Goal: Task Accomplishment & Management: Use online tool/utility

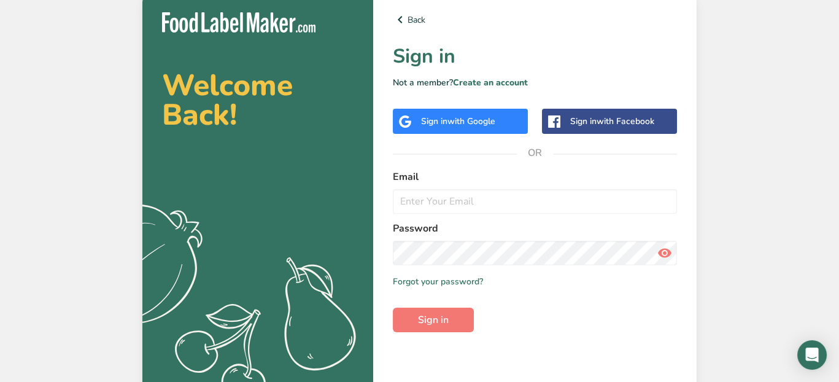
click at [457, 125] on span "with Google" at bounding box center [471, 121] width 48 height 12
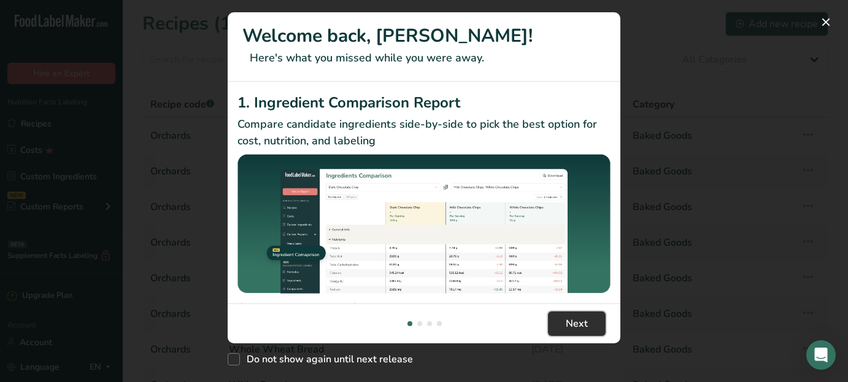
click at [561, 317] on button "Next" at bounding box center [577, 323] width 58 height 25
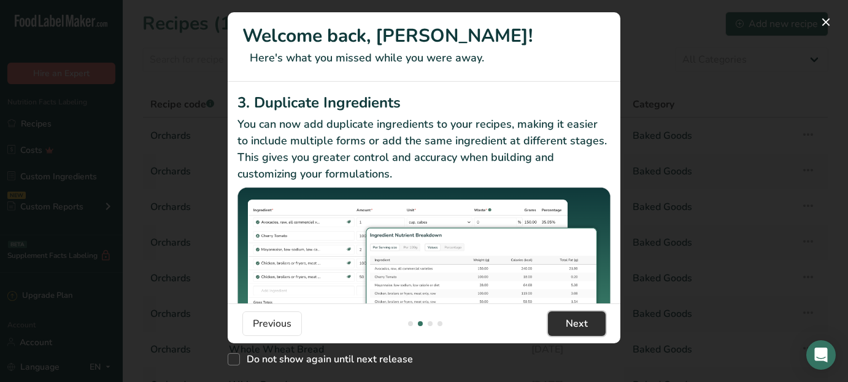
click at [561, 317] on button "Next" at bounding box center [577, 323] width 58 height 25
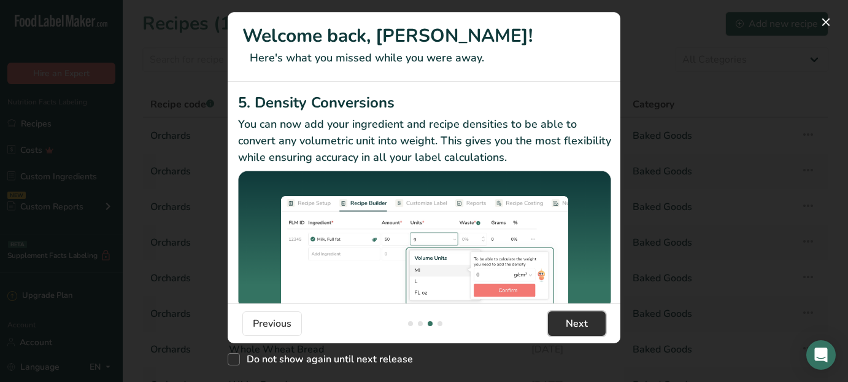
click at [563, 316] on button "Next" at bounding box center [577, 323] width 58 height 25
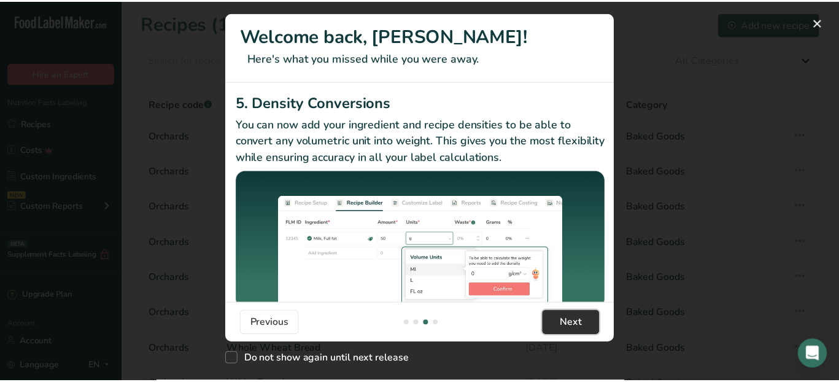
scroll to position [0, 1177]
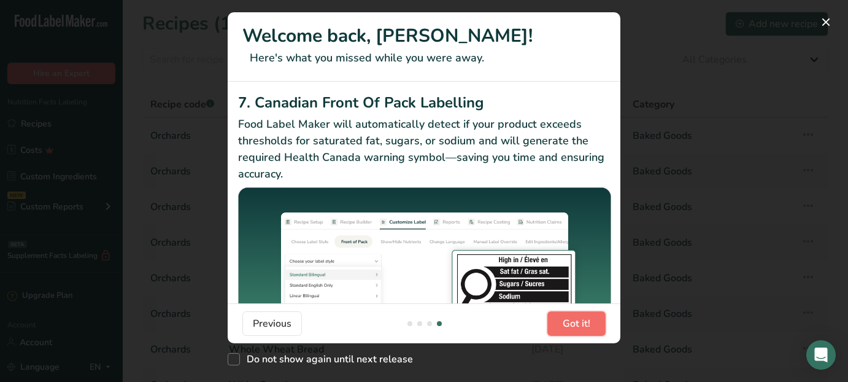
click at [564, 315] on button "Got it!" at bounding box center [576, 323] width 58 height 25
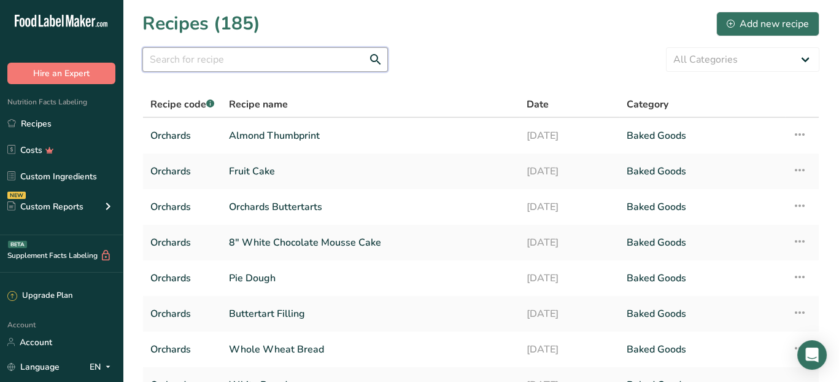
click at [241, 64] on input "text" at bounding box center [264, 59] width 245 height 25
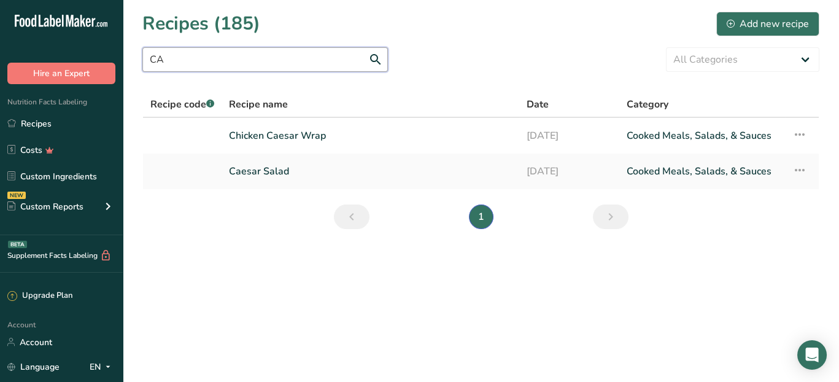
type input "C"
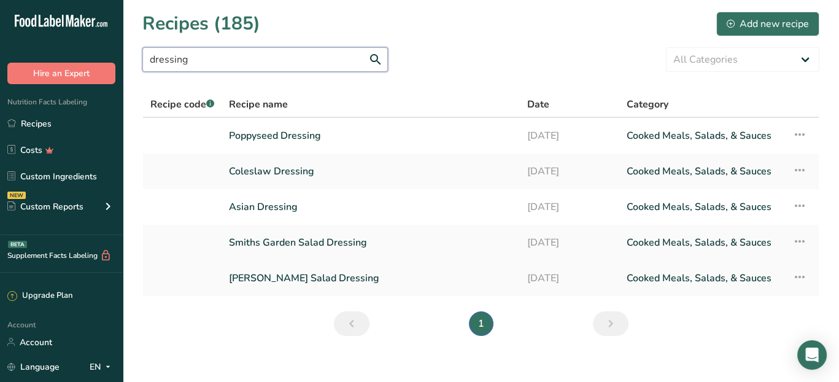
type input "dressing"
click at [298, 283] on link "[PERSON_NAME] Salad Dressing" at bounding box center [370, 278] width 283 height 26
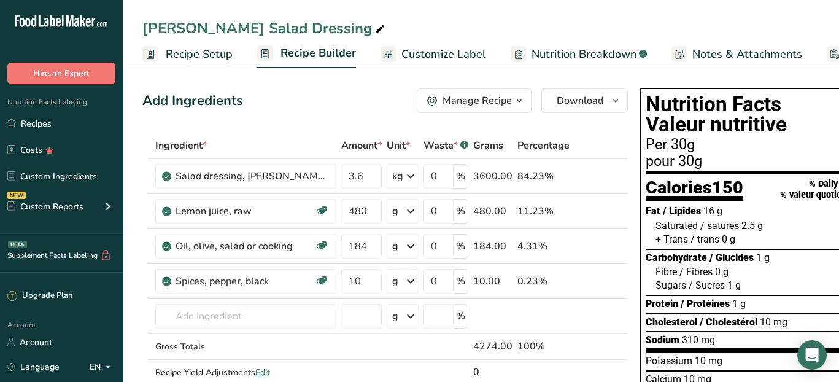
click at [374, 26] on icon at bounding box center [379, 29] width 11 height 17
click at [166, 29] on input "[PERSON_NAME] Salad Dressing" at bounding box center [480, 28] width 677 height 22
click at [180, 28] on input "Caeser Salad Dressing" at bounding box center [480, 28] width 677 height 22
click at [338, 25] on input "Caesar Salad Dressing" at bounding box center [480, 28] width 677 height 22
type input "Caesar Salad Dressing"
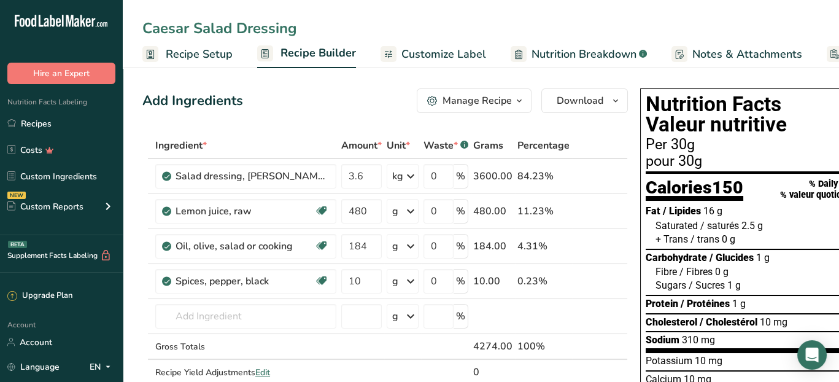
click at [599, 176] on icon at bounding box center [602, 176] width 9 height 13
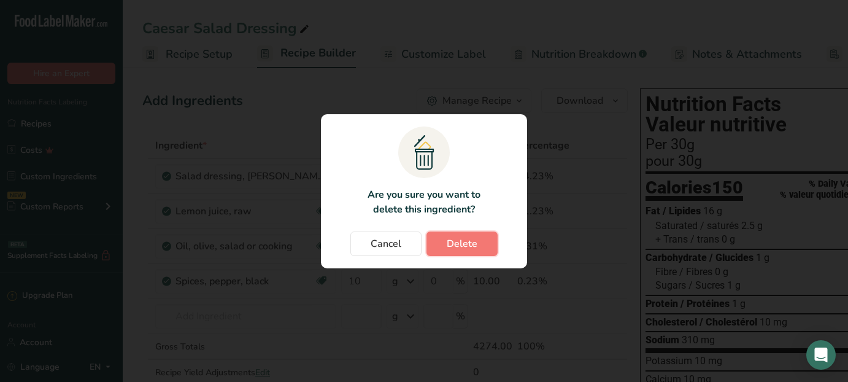
click at [478, 239] on button "Delete" at bounding box center [461, 243] width 71 height 25
type input "480"
type input "184"
type input "10"
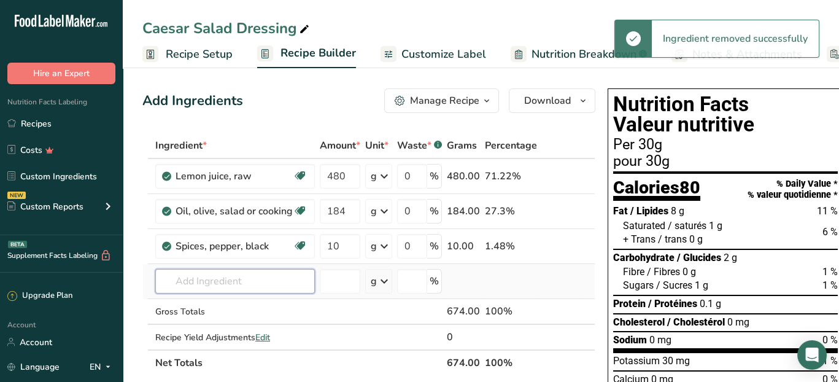
click at [201, 281] on input "text" at bounding box center [235, 281] width 160 height 25
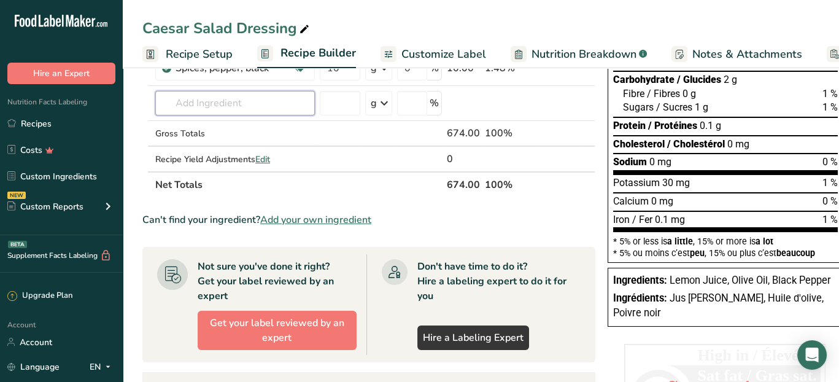
scroll to position [184, 0]
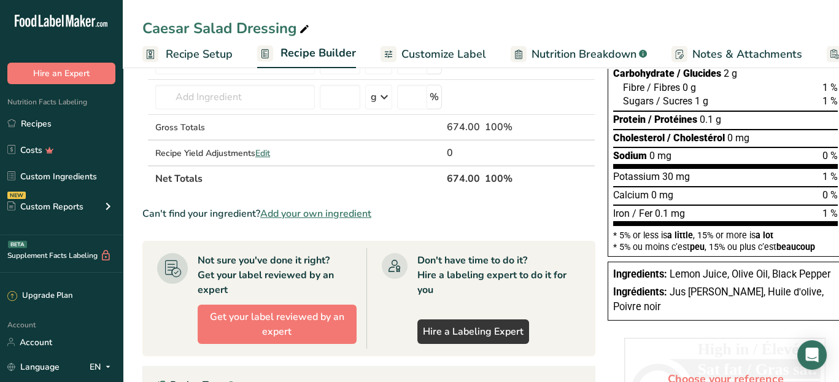
click at [339, 212] on span "Add your own ingredient" at bounding box center [315, 213] width 111 height 15
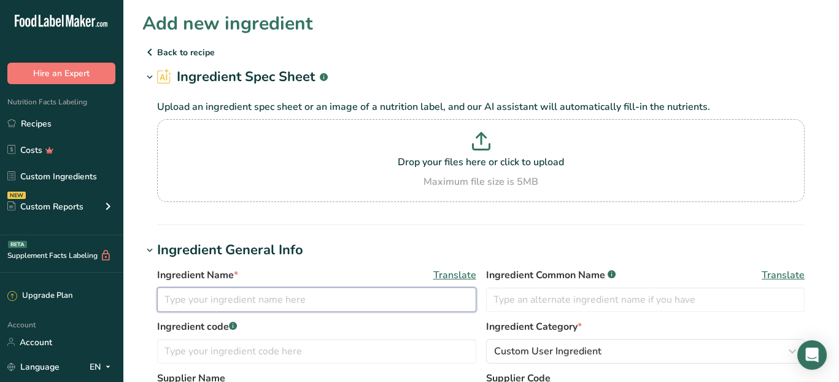
click at [258, 299] on input "text" at bounding box center [316, 299] width 319 height 25
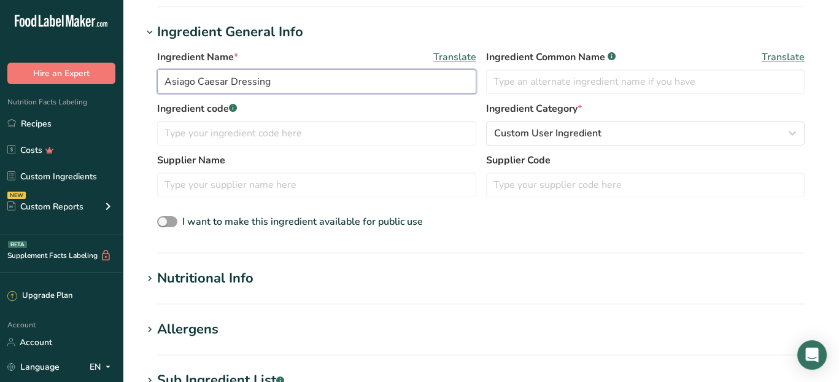
scroll to position [307, 0]
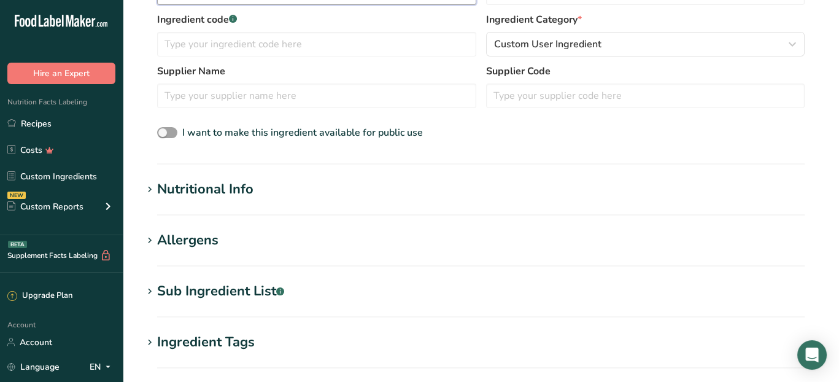
type input "Asiago Caesar Dressing"
click at [193, 187] on div "Nutritional Info" at bounding box center [205, 189] width 96 height 20
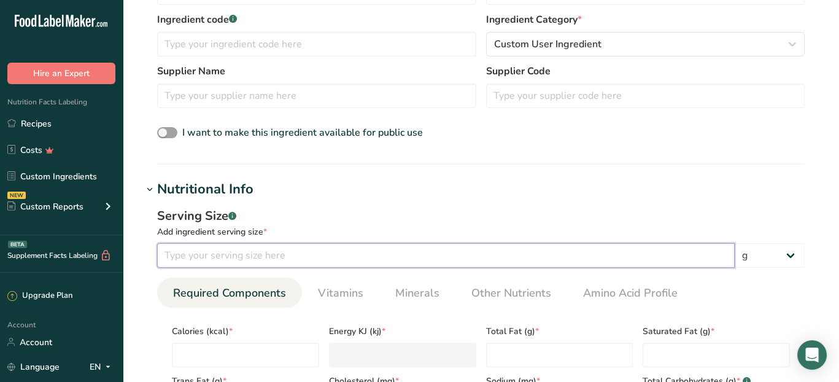
click at [215, 256] on input "number" at bounding box center [445, 255] width 577 height 25
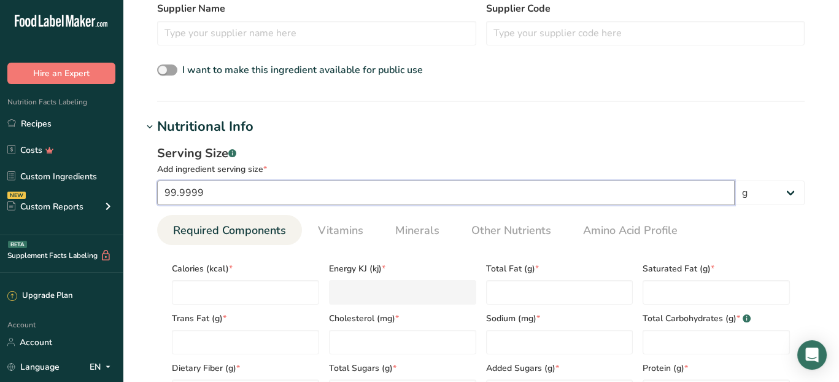
scroll to position [430, 0]
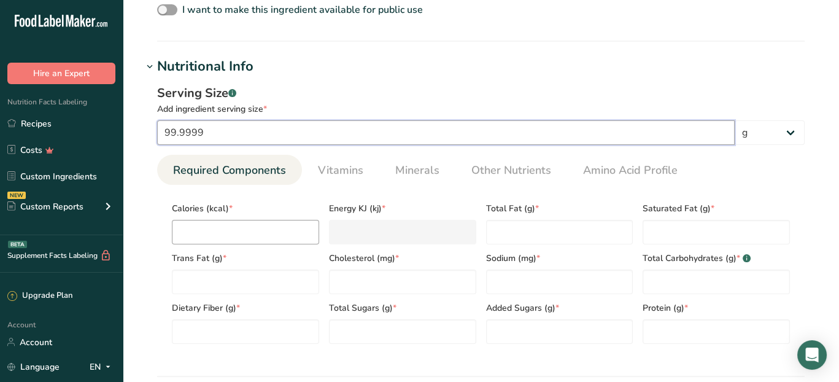
type input "99.9999"
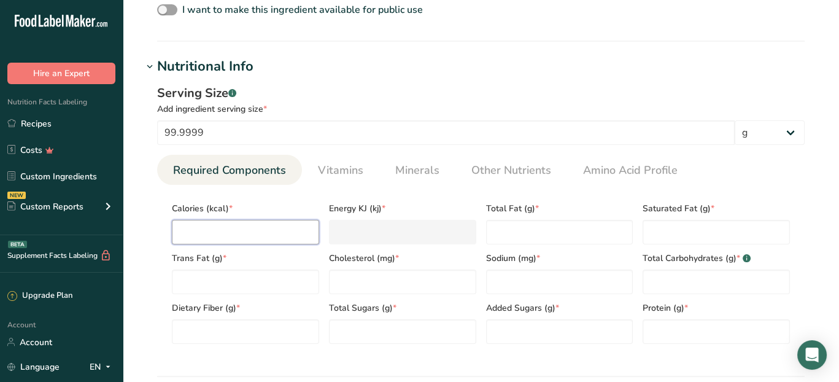
click at [252, 234] on input "number" at bounding box center [245, 232] width 147 height 25
type input "5"
type KJ "20.9"
type input "52"
type KJ "217.6"
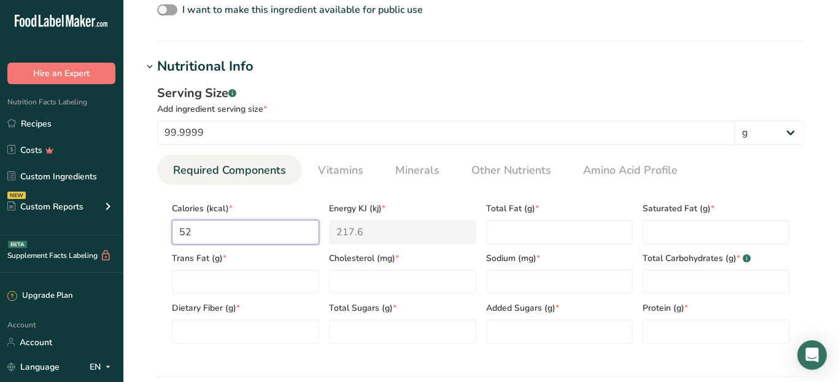
type input "523"
type KJ "2188.2"
type input "523"
click at [537, 226] on Fat "number" at bounding box center [559, 232] width 147 height 25
type Fat "55.37"
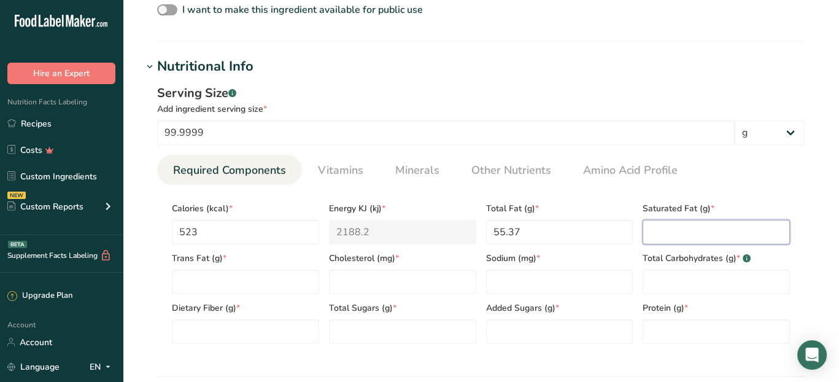
click at [674, 229] on Fat "number" at bounding box center [715, 232] width 147 height 25
type Fat "5.33"
click at [279, 285] on Fat "number" at bounding box center [245, 281] width 147 height 25
type Fat "0.54"
click at [349, 281] on input "number" at bounding box center [402, 281] width 147 height 25
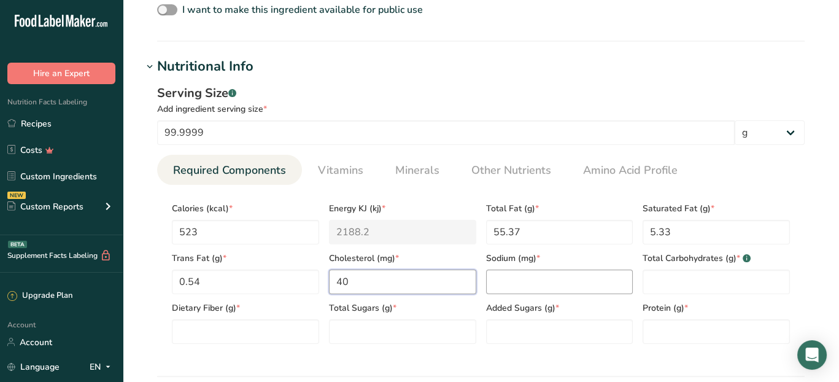
type input "40"
click at [536, 276] on input "number" at bounding box center [559, 281] width 147 height 25
type input "662"
click at [703, 274] on Carbohydrates "number" at bounding box center [715, 281] width 147 height 25
type Carbohydrates "5"
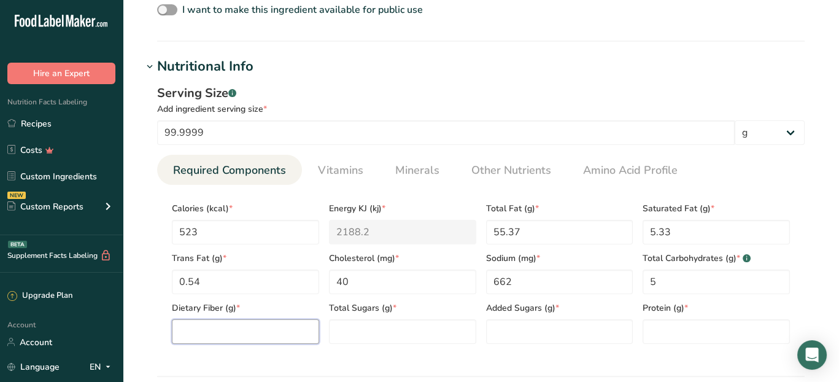
click at [245, 329] on Fiber "number" at bounding box center [245, 331] width 147 height 25
type Fiber "0.54"
click at [381, 328] on Sugars "number" at bounding box center [402, 331] width 147 height 25
type Sugars "2.15"
click at [525, 326] on Sugars "number" at bounding box center [559, 331] width 147 height 25
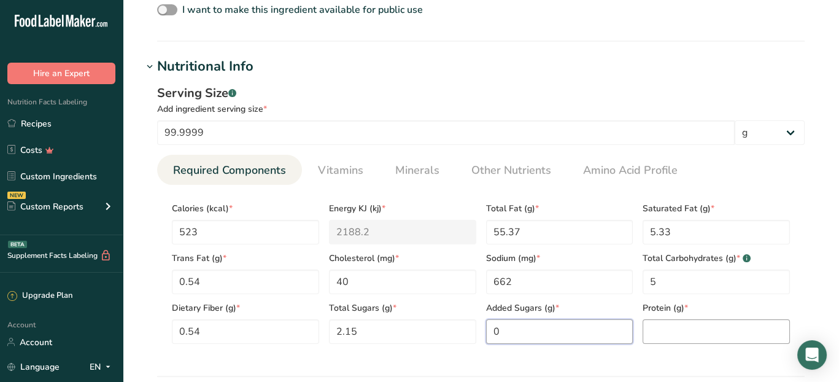
type Sugars "0"
click at [662, 323] on input "number" at bounding box center [715, 331] width 147 height 25
type input "2.74"
click at [695, 350] on section "Calories (kcal) * 523 Energy KJ (kj) * 2188.2 Total Fat (g) * 55.37 Saturated F…" at bounding box center [480, 269] width 647 height 169
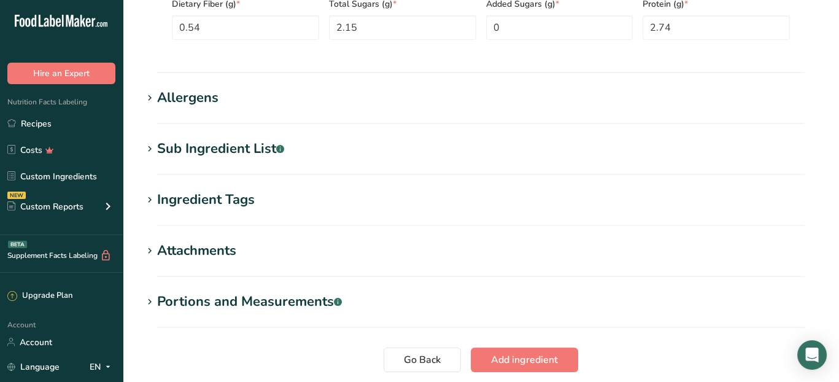
scroll to position [736, 0]
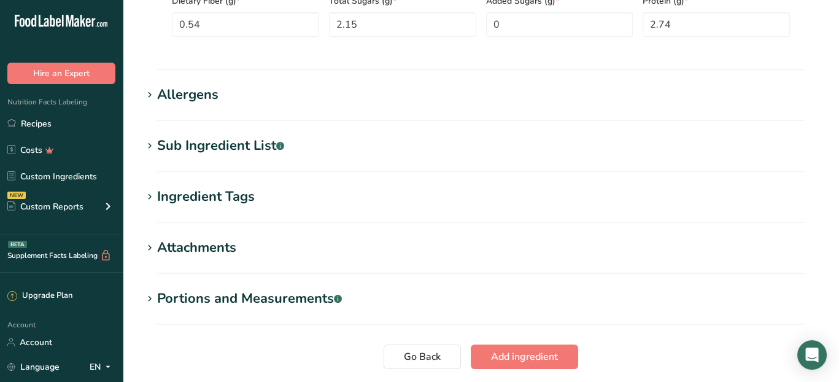
click at [234, 147] on div "Sub Ingredient List .a-a{fill:#347362;}.b-a{fill:#fff;}" at bounding box center [220, 146] width 127 height 20
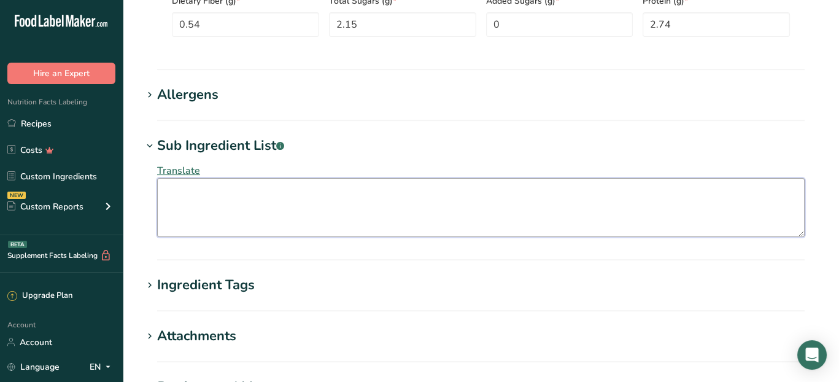
click at [209, 191] on textarea at bounding box center [480, 207] width 647 height 59
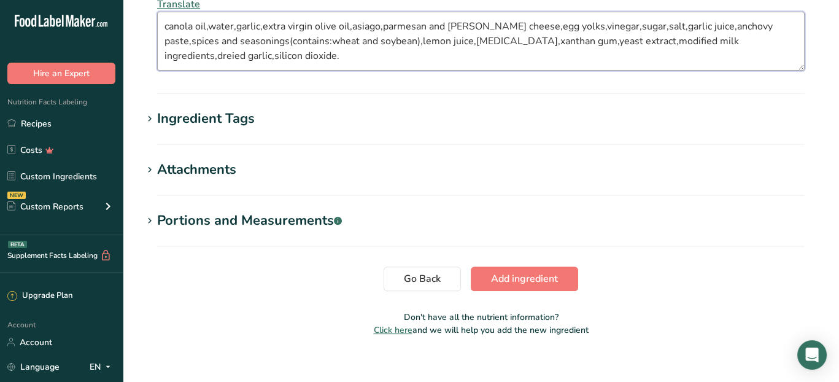
scroll to position [915, 0]
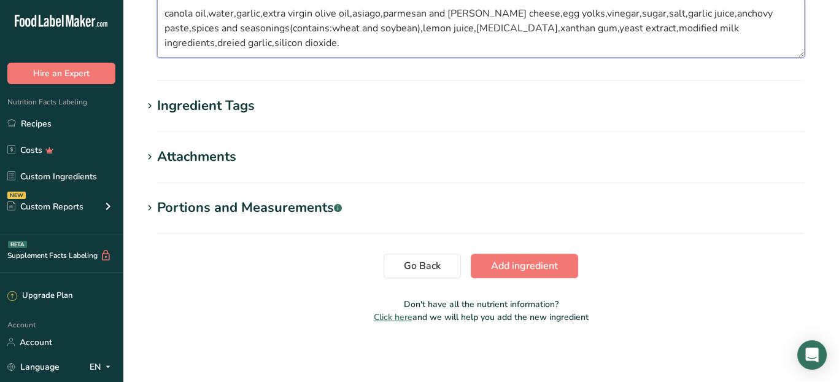
type textarea "canola oil,water,garlic,extra virgin olive oil,asiago,parmesan and [PERSON_NAME…"
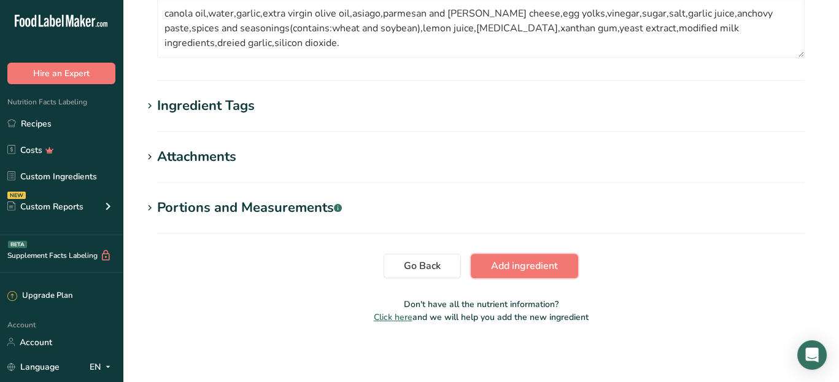
click at [545, 266] on span "Add ingredient" at bounding box center [524, 265] width 67 height 15
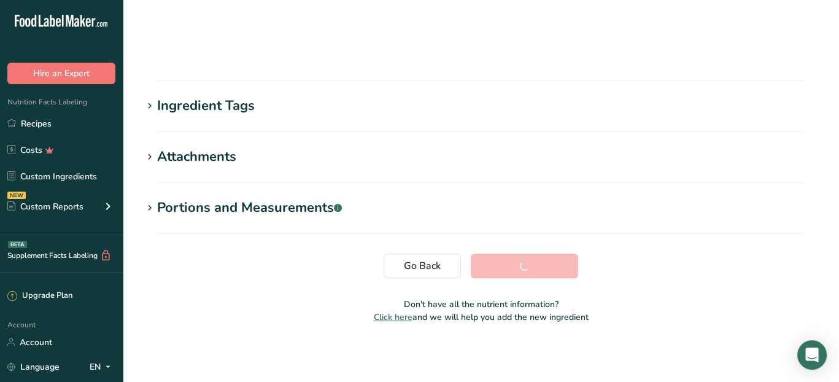
scroll to position [226, 0]
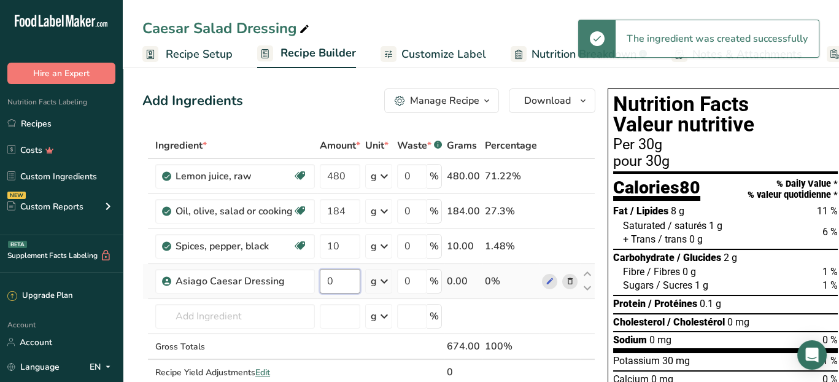
click at [348, 278] on input "0" at bounding box center [340, 281] width 40 height 25
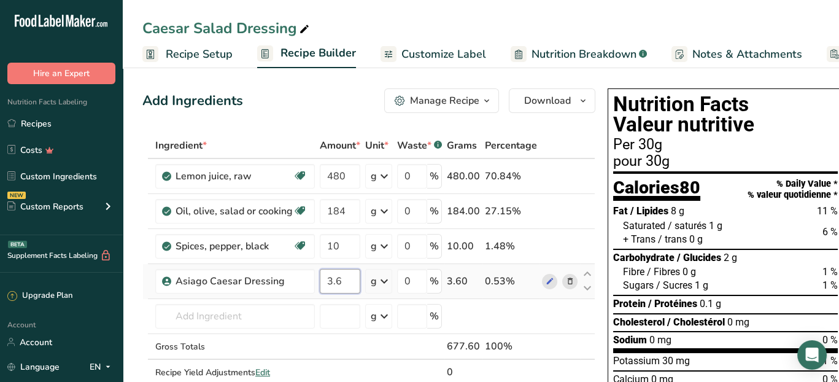
type input "3.6"
click at [384, 276] on div "Ingredient * Amount * Unit * Waste * .a-a{fill:#347362;}.b-a{fill:#fff;} Grams …" at bounding box center [368, 272] width 453 height 278
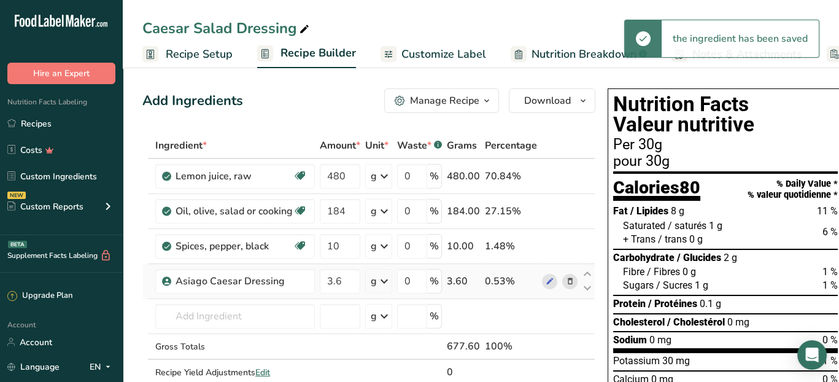
click at [385, 279] on icon at bounding box center [384, 281] width 15 height 22
click at [391, 342] on div "kg" at bounding box center [423, 345] width 103 height 18
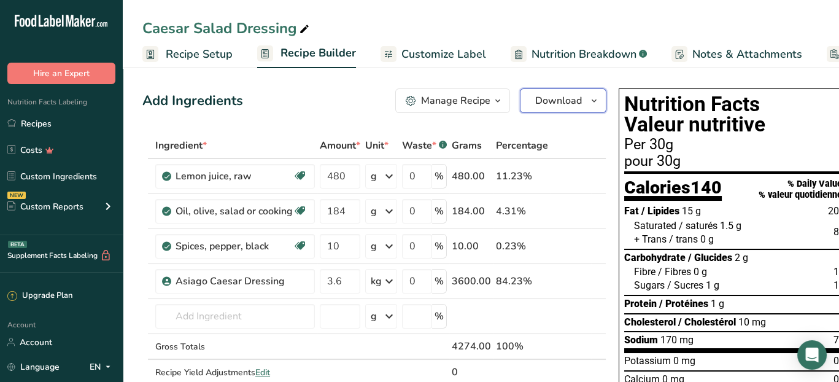
click at [551, 99] on span "Download" at bounding box center [558, 100] width 47 height 15
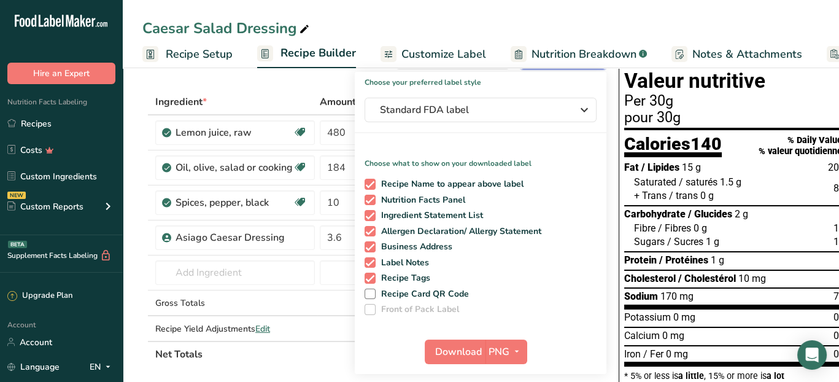
scroll to position [123, 0]
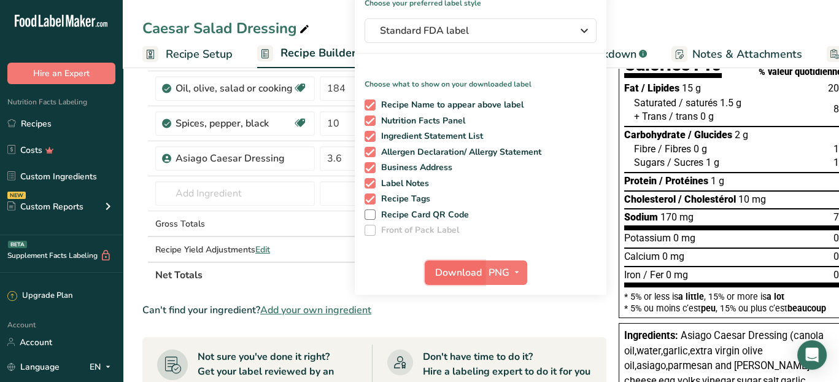
click at [466, 276] on span "Download" at bounding box center [458, 272] width 47 height 15
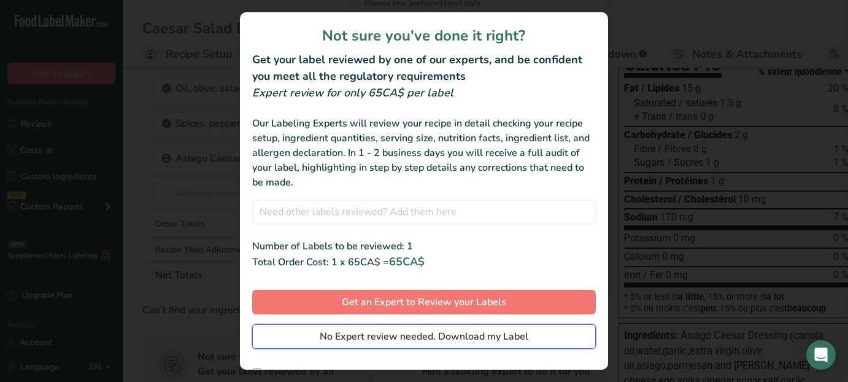
click at [434, 340] on span "No Expert review needed. Download my Label" at bounding box center [424, 336] width 209 height 15
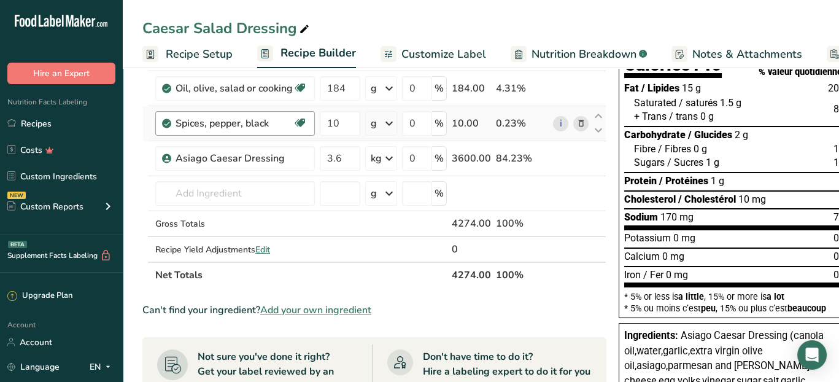
scroll to position [0, 0]
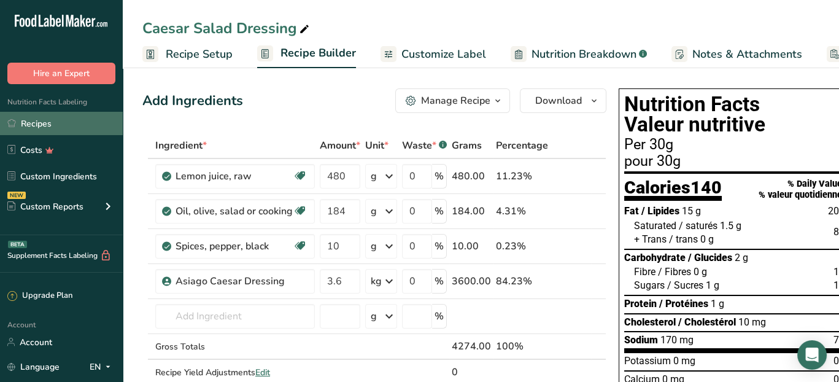
click at [79, 115] on link "Recipes" at bounding box center [61, 123] width 123 height 23
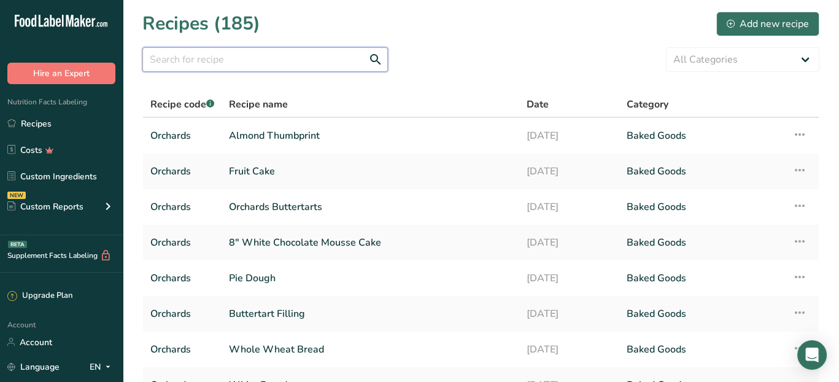
click at [175, 58] on input "text" at bounding box center [264, 59] width 245 height 25
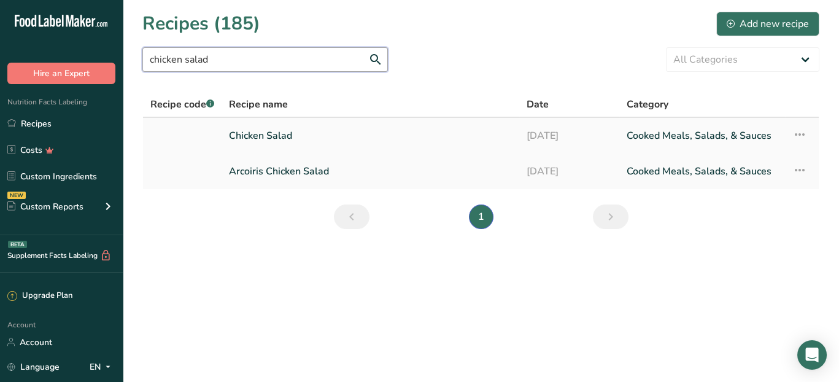
type input "chicken salad"
click at [308, 126] on link "Chicken Salad" at bounding box center [370, 136] width 283 height 26
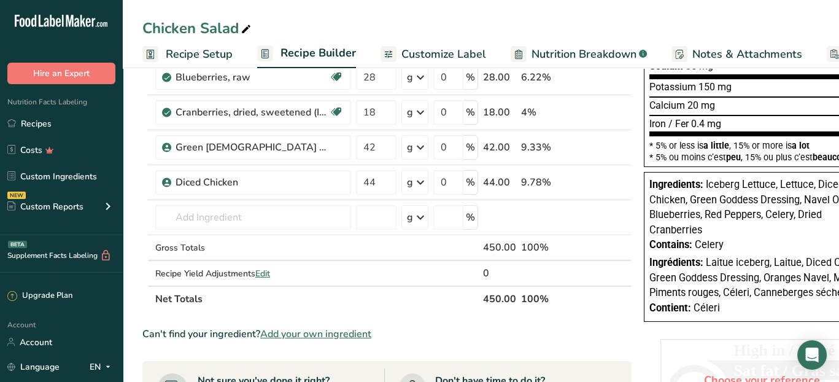
scroll to position [307, 0]
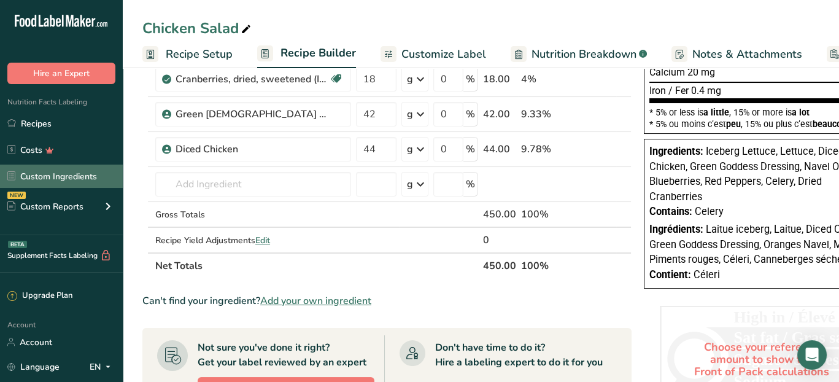
click at [71, 179] on link "Custom Ingredients" at bounding box center [61, 175] width 123 height 23
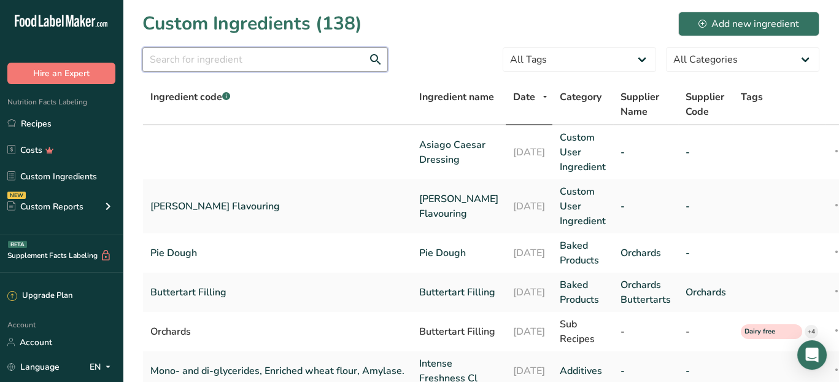
click at [225, 58] on input "text" at bounding box center [264, 59] width 245 height 25
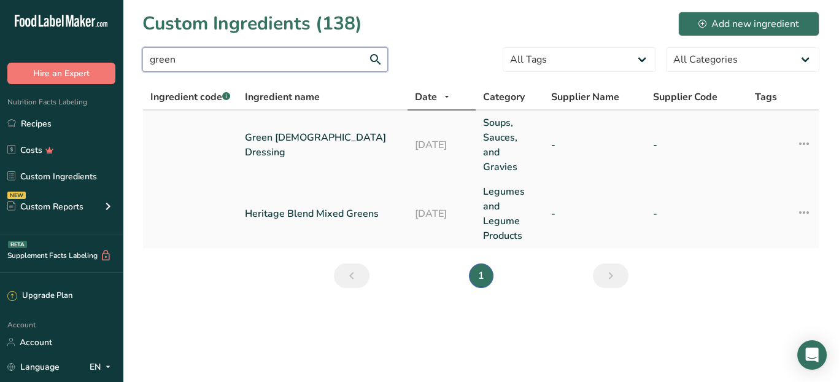
type input "green"
click at [368, 136] on link "Green [DEMOGRAPHIC_DATA] Dressing" at bounding box center [322, 144] width 155 height 29
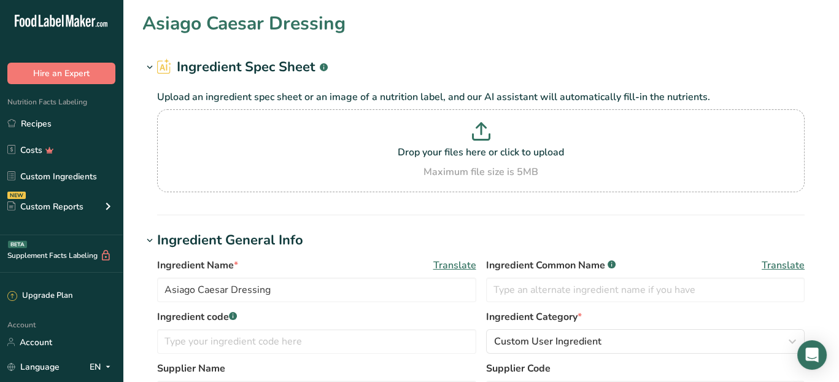
type input "Green [DEMOGRAPHIC_DATA] Dressing"
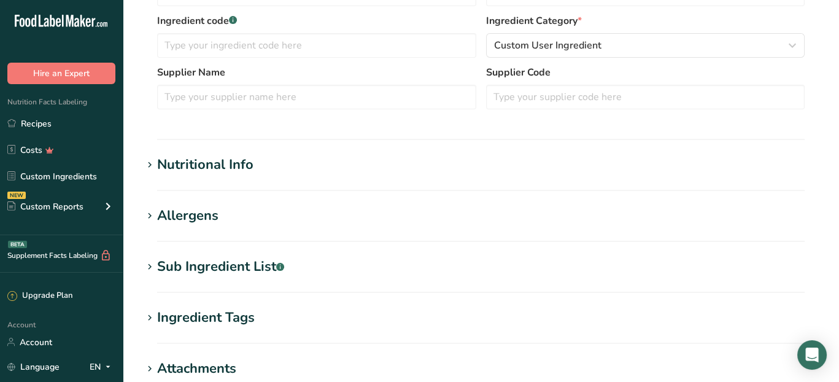
scroll to position [307, 0]
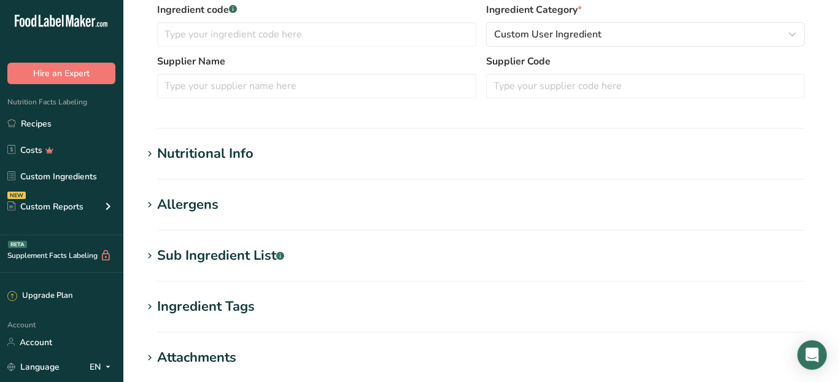
click at [185, 252] on div "Sub Ingredient List .a-a{fill:#347362;}.b-a{fill:#fff;}" at bounding box center [220, 255] width 127 height 20
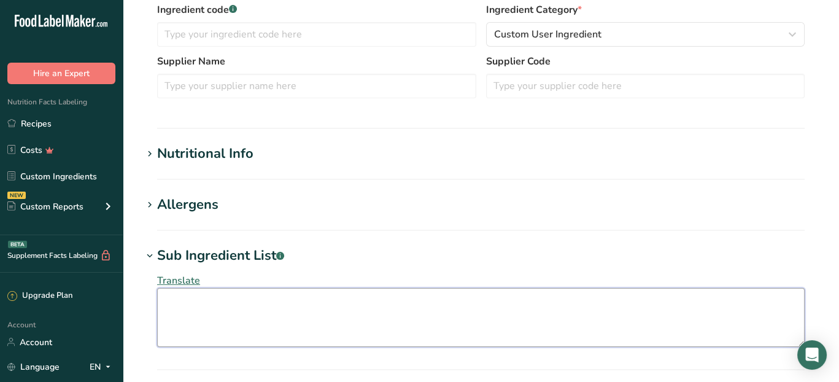
click at [237, 311] on textarea at bounding box center [480, 317] width 647 height 59
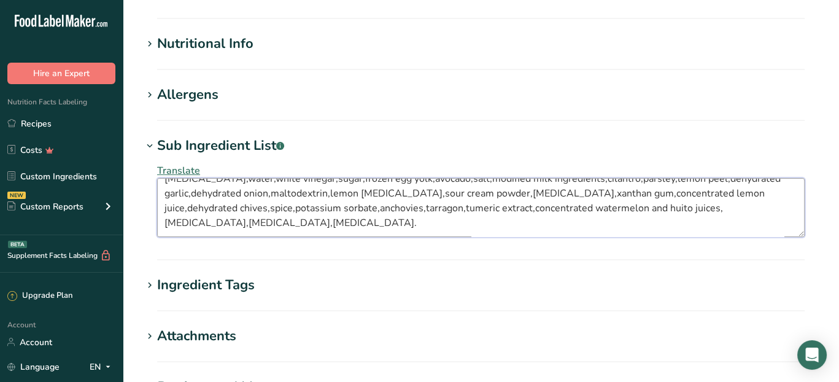
scroll to position [595, 0]
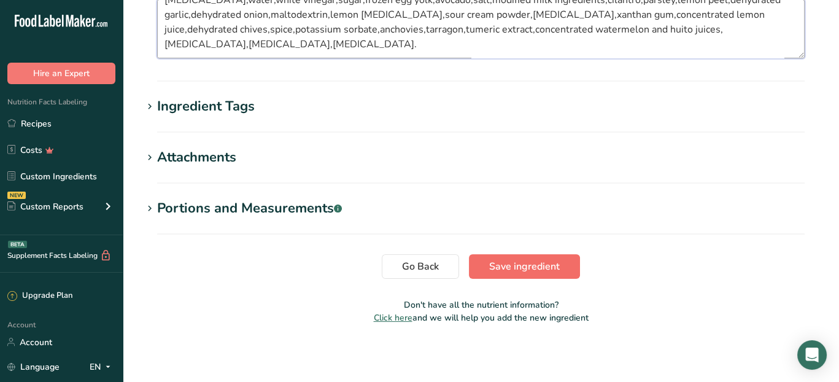
type textarea "[MEDICAL_DATA],water,white vinegar,sugar,frozen egg yolk,avocado,salt,modified …"
click at [545, 263] on span "Save ingredient" at bounding box center [524, 266] width 71 height 15
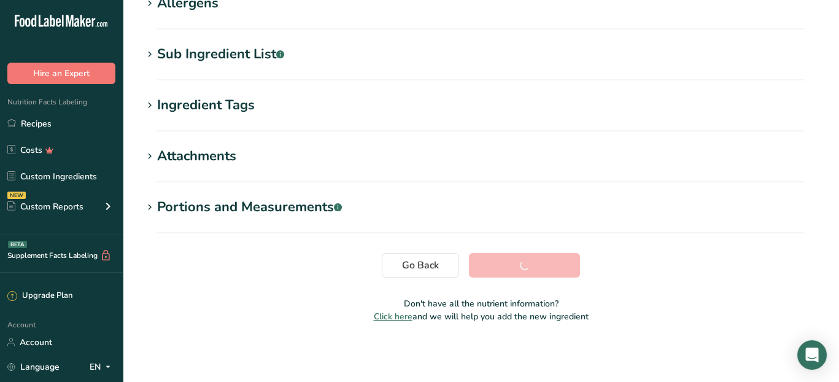
scroll to position [216, 0]
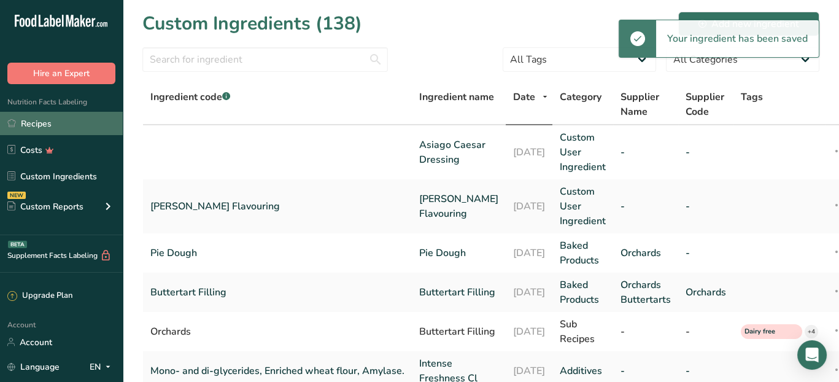
click at [37, 117] on link "Recipes" at bounding box center [61, 123] width 123 height 23
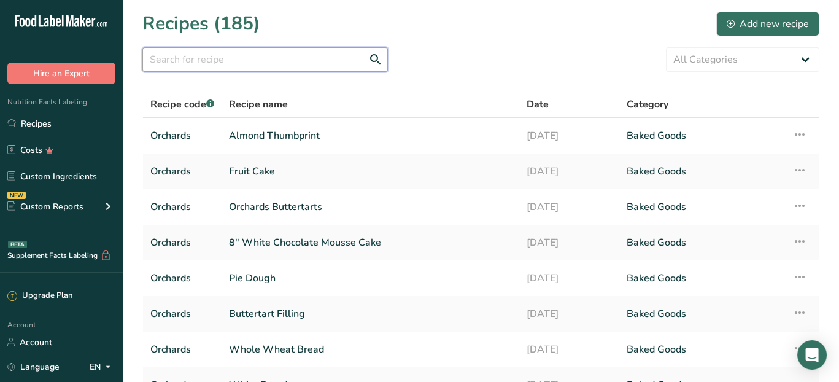
click at [162, 62] on input "text" at bounding box center [264, 59] width 245 height 25
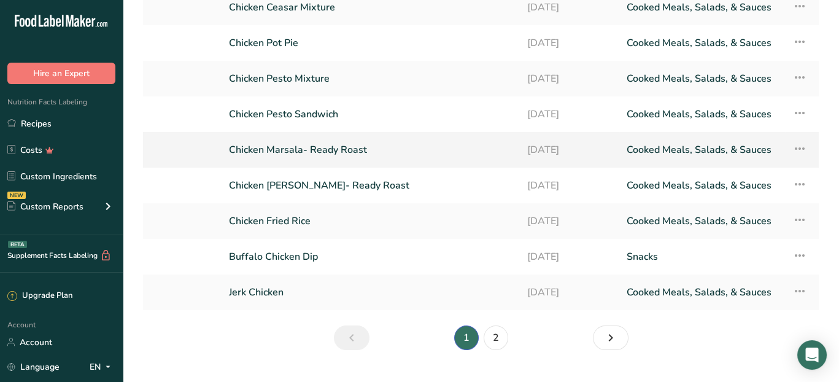
scroll to position [184, 0]
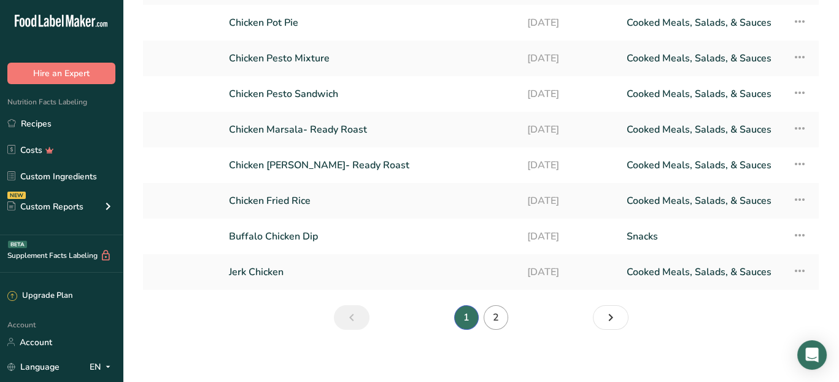
type input "chicken"
click at [492, 318] on link "2" at bounding box center [496, 317] width 25 height 25
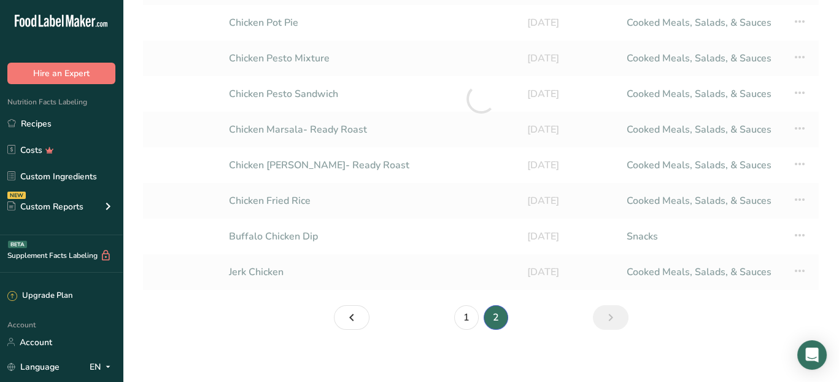
scroll to position [83, 0]
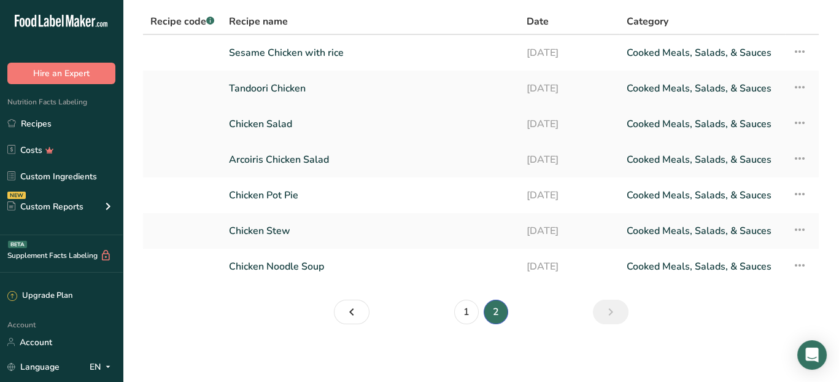
click at [252, 123] on link "Chicken Salad" at bounding box center [370, 124] width 283 height 26
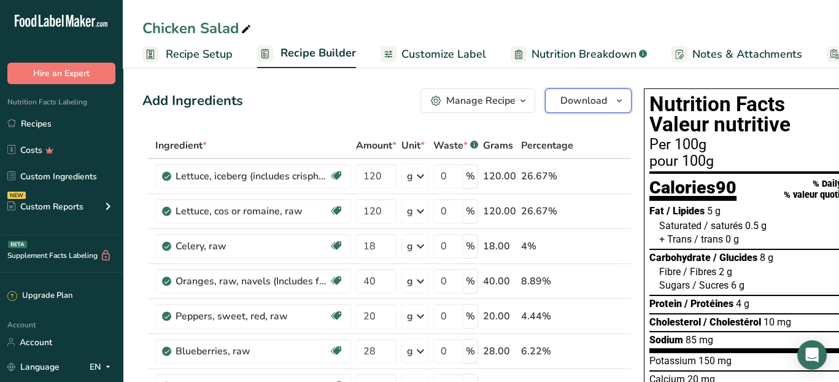
click at [579, 106] on span "Download" at bounding box center [583, 100] width 47 height 15
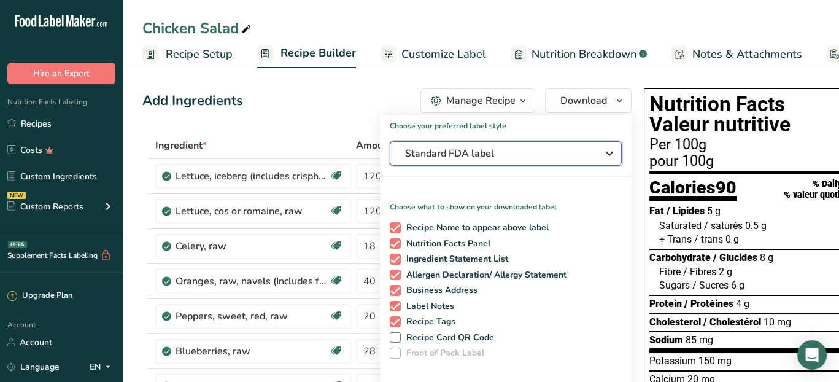
click at [610, 155] on icon "button" at bounding box center [609, 153] width 15 height 22
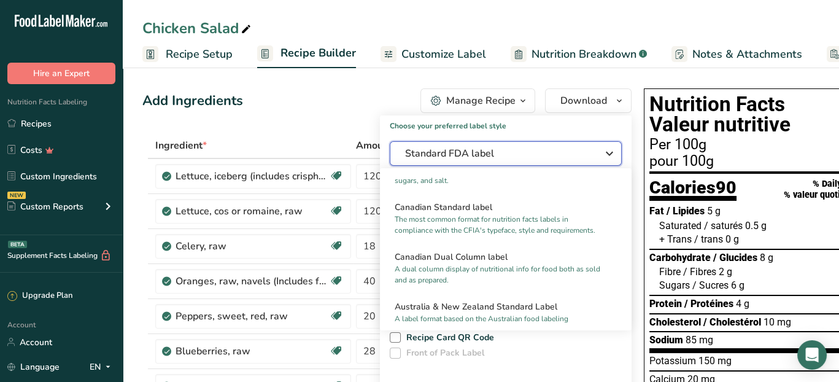
scroll to position [491, 0]
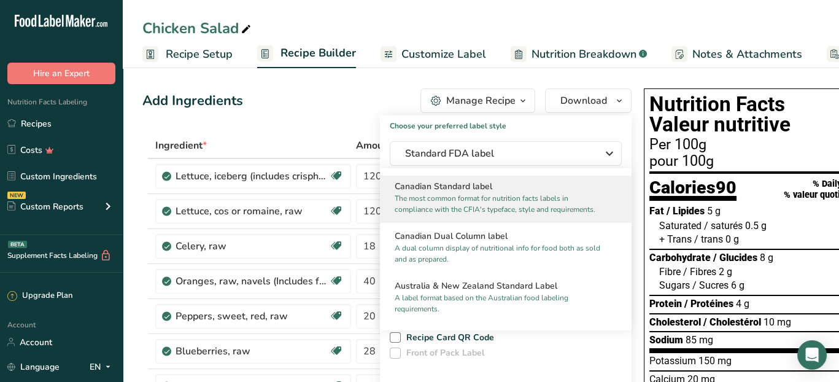
click at [535, 207] on p "The most common format for nutrition facts labels in compliance with the CFIA's…" at bounding box center [500, 204] width 211 height 22
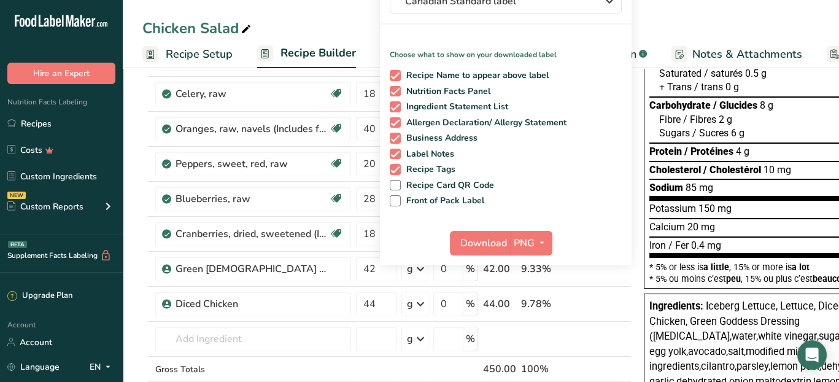
scroll to position [184, 0]
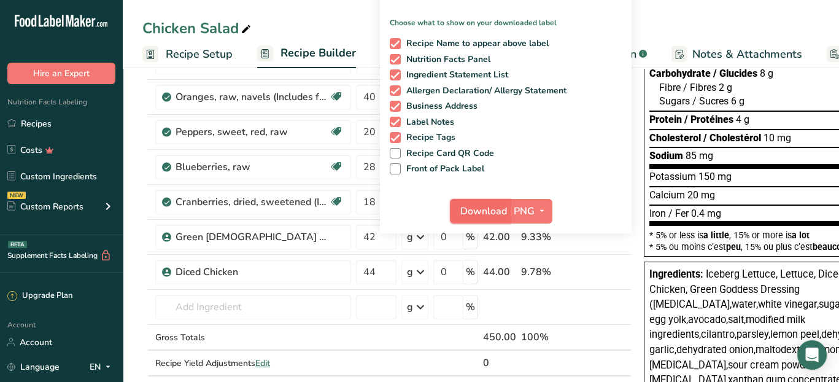
click at [501, 211] on span "Download" at bounding box center [483, 211] width 47 height 15
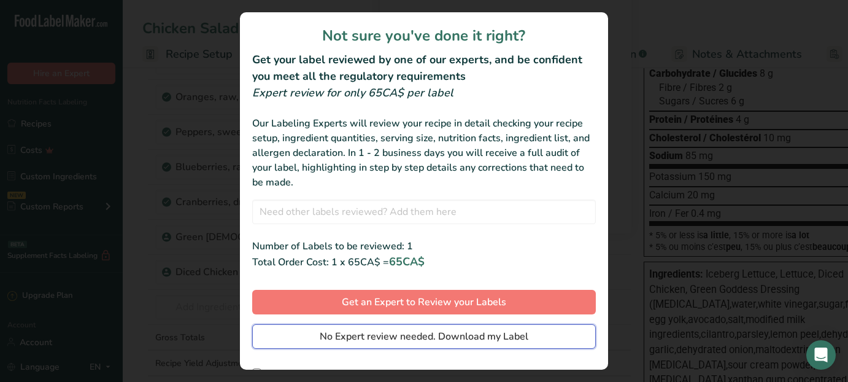
click at [401, 336] on span "No Expert review needed. Download my Label" at bounding box center [424, 336] width 209 height 15
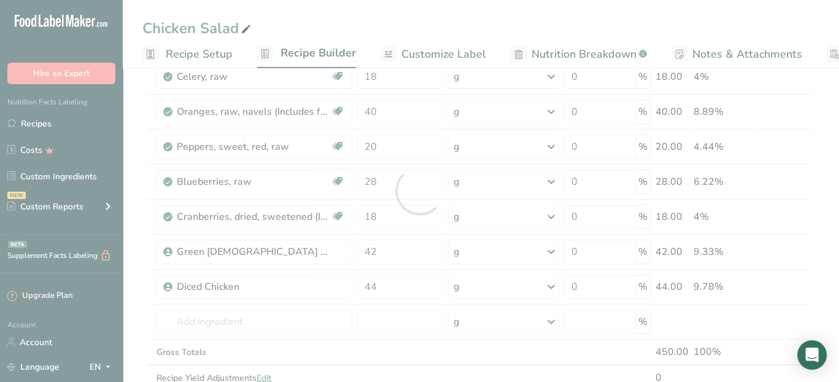
scroll to position [0, 0]
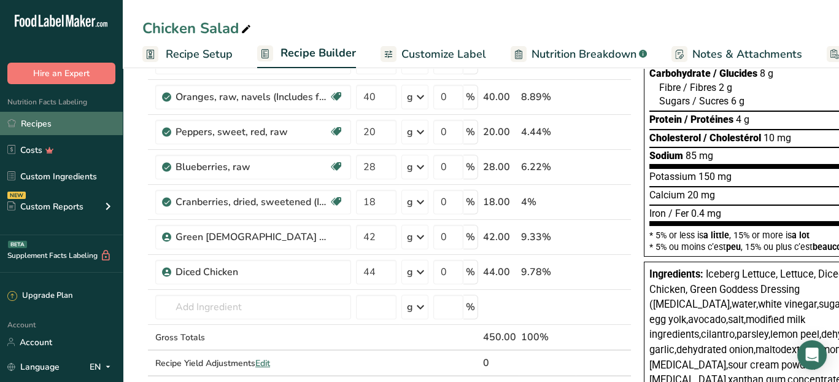
click at [48, 122] on link "Recipes" at bounding box center [61, 123] width 123 height 23
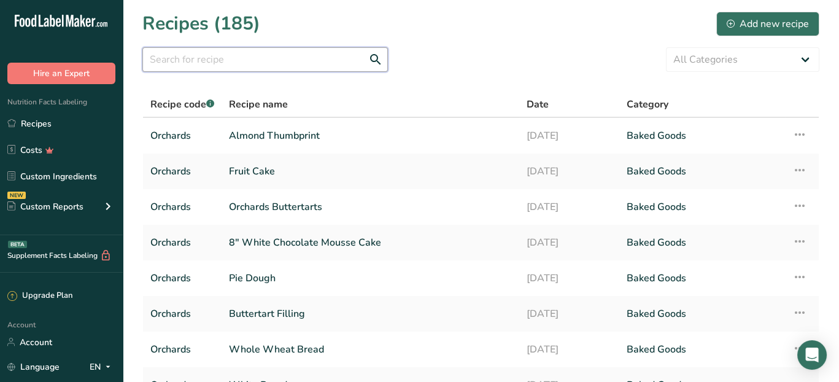
click at [233, 50] on input "text" at bounding box center [264, 59] width 245 height 25
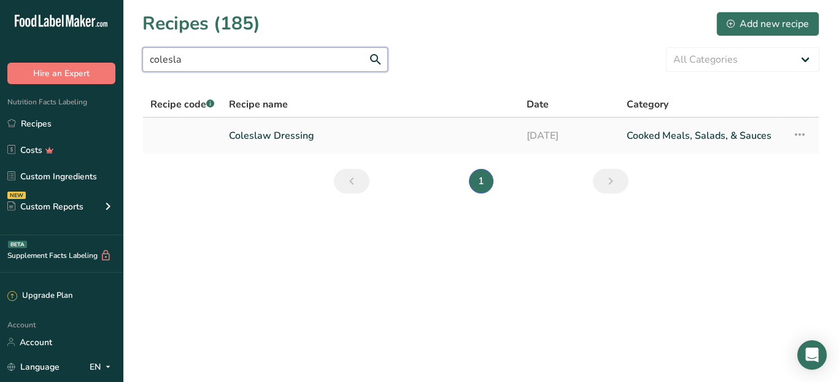
type input "colesla"
click at [307, 130] on link "Coleslaw Dressing" at bounding box center [370, 136] width 283 height 26
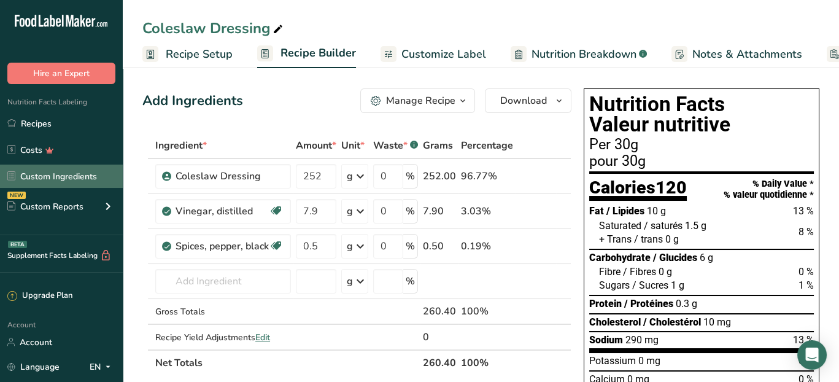
click at [74, 175] on link "Custom Ingredients" at bounding box center [61, 175] width 123 height 23
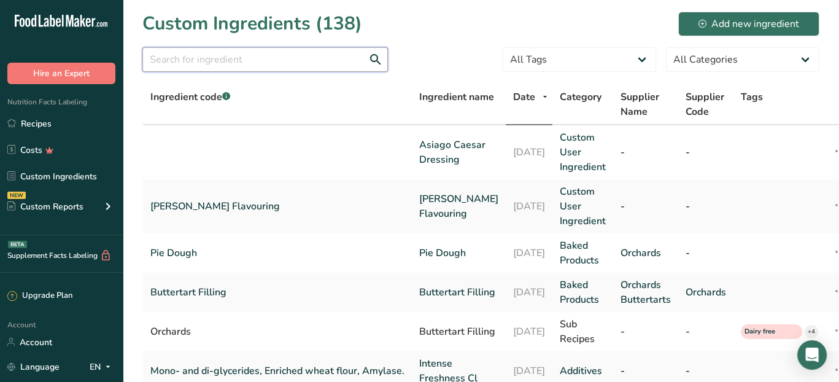
click at [225, 60] on input "text" at bounding box center [264, 59] width 245 height 25
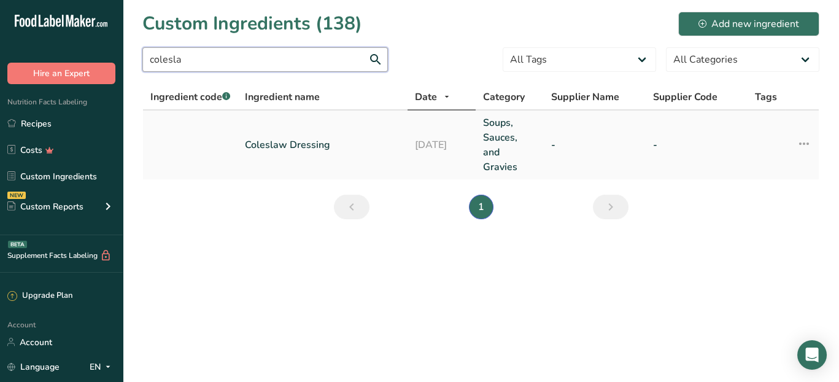
type input "colesla"
click at [302, 141] on link "Coleslaw Dressing" at bounding box center [322, 144] width 155 height 15
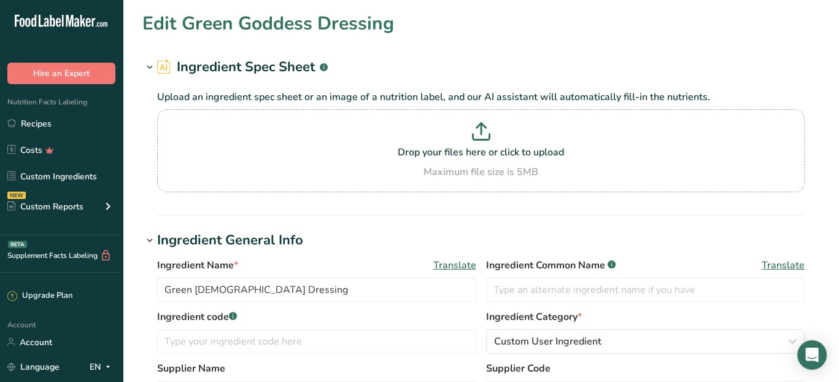
type input "Coleslaw Dressing"
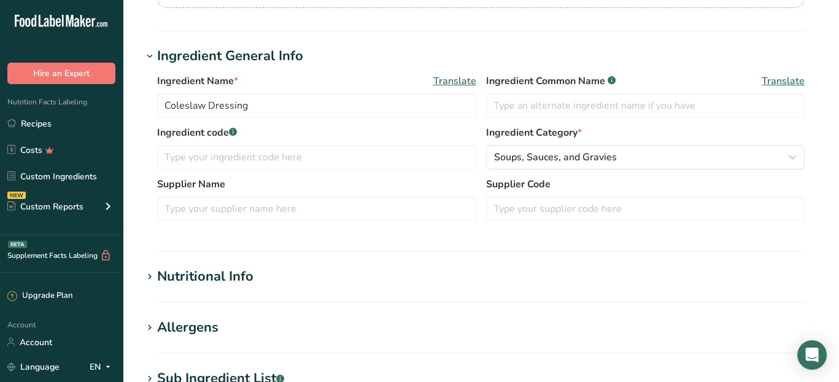
scroll to position [307, 0]
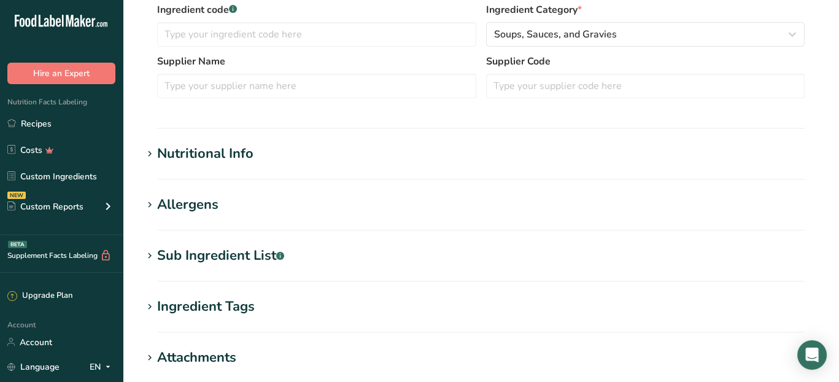
click at [234, 253] on div "Sub Ingredient List .a-a{fill:#347362;}.b-a{fill:#fff;}" at bounding box center [220, 255] width 127 height 20
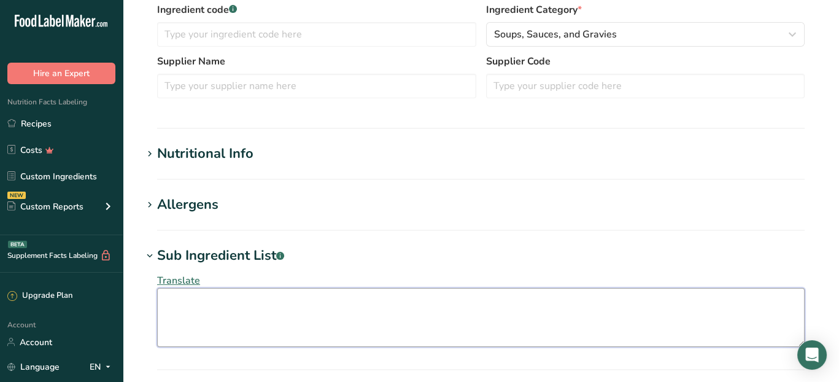
click at [198, 309] on textarea at bounding box center [480, 317] width 647 height 59
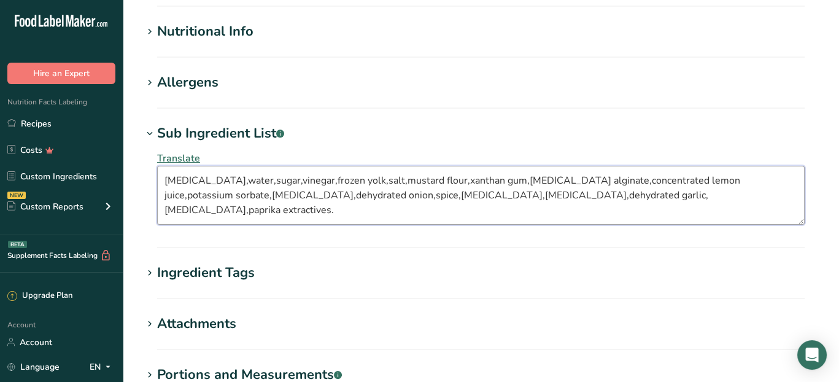
scroll to position [491, 0]
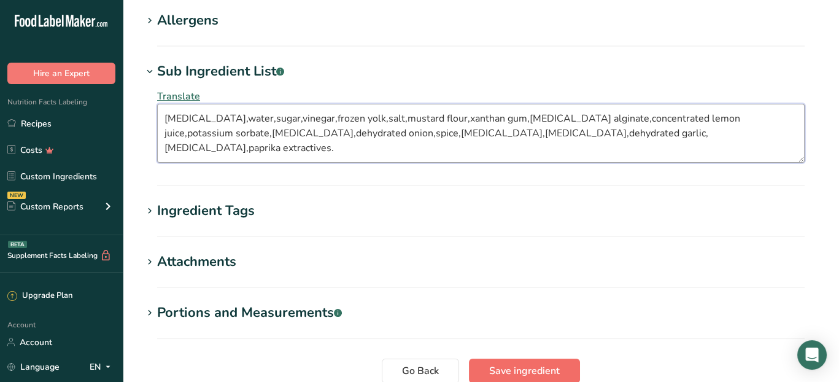
type textarea "[MEDICAL_DATA],water,sugar,vinegar,frozen yolk,salt,mustard flour,xanthan gum,[…"
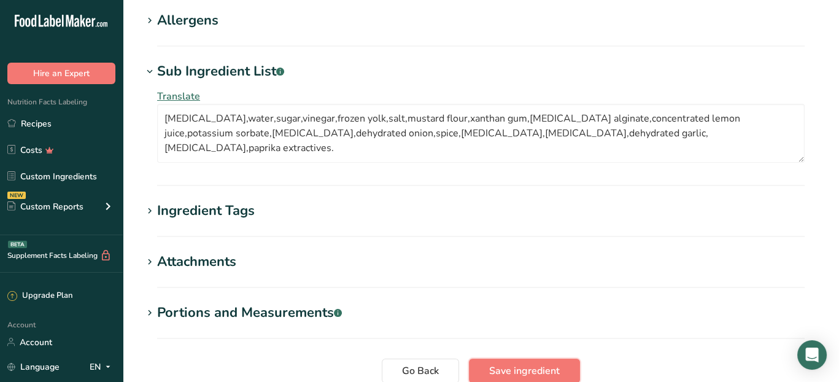
click at [540, 371] on span "Save ingredient" at bounding box center [524, 370] width 71 height 15
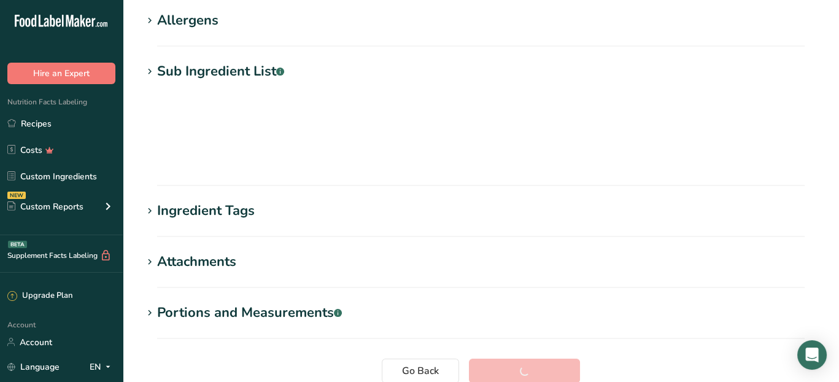
scroll to position [199, 0]
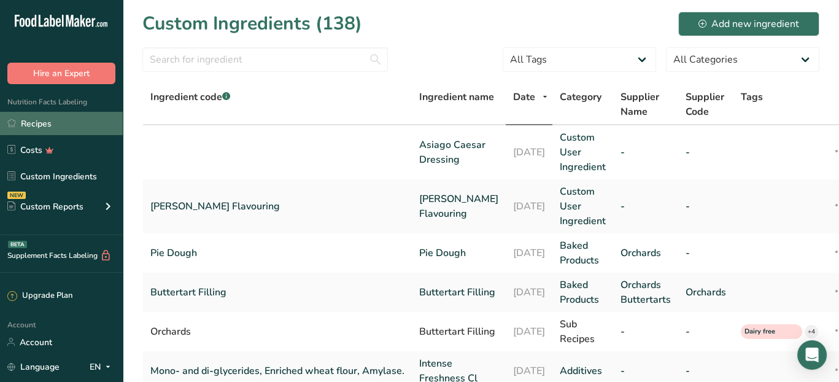
click at [79, 119] on link "Recipes" at bounding box center [61, 123] width 123 height 23
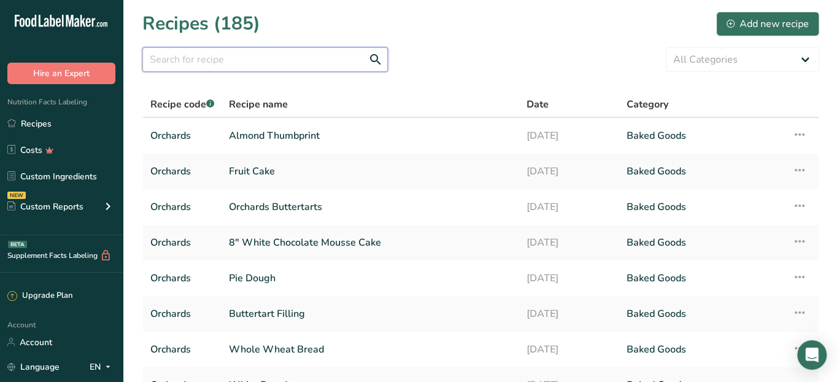
click at [164, 63] on input "text" at bounding box center [264, 59] width 245 height 25
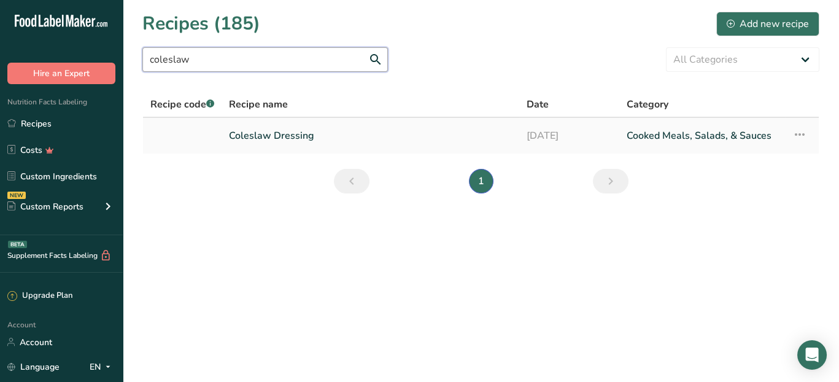
type input "coleslaw"
click at [283, 129] on link "Coleslaw Dressing" at bounding box center [370, 136] width 283 height 26
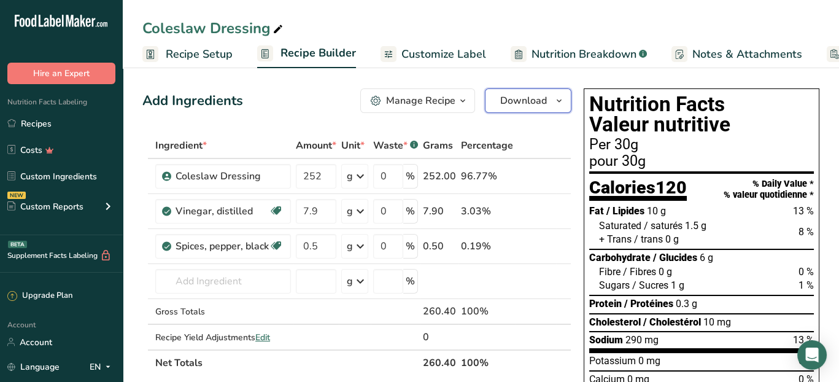
click at [531, 103] on span "Download" at bounding box center [523, 100] width 47 height 15
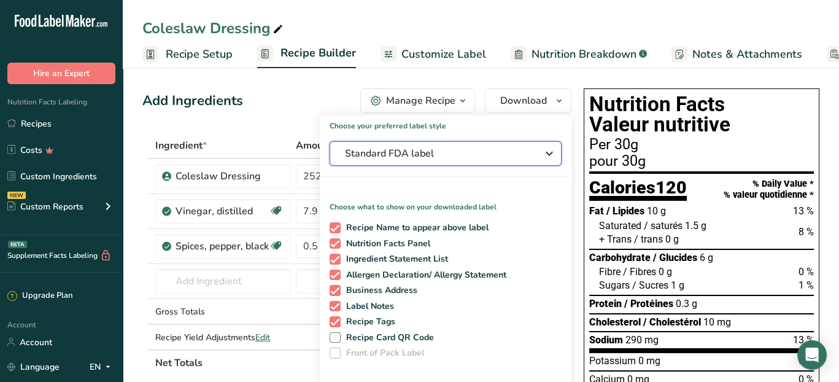
click at [552, 152] on icon "button" at bounding box center [549, 153] width 15 height 22
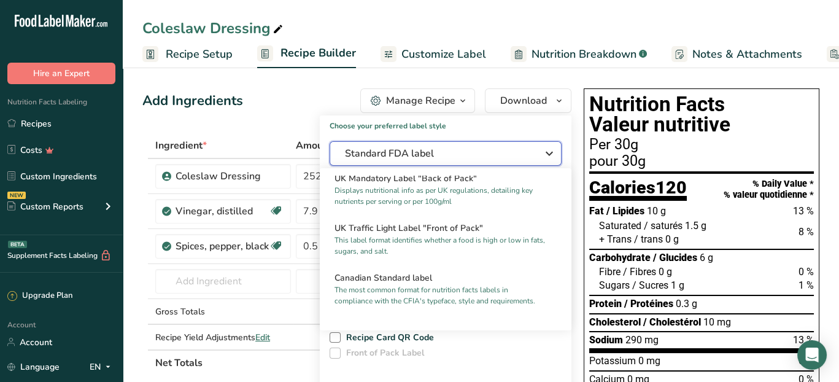
scroll to position [491, 0]
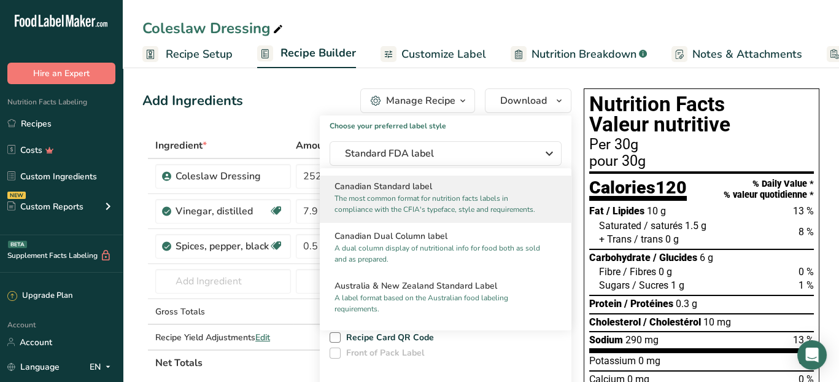
click at [488, 215] on p "The most common format for nutrition facts labels in compliance with the CFIA's…" at bounding box center [439, 204] width 211 height 22
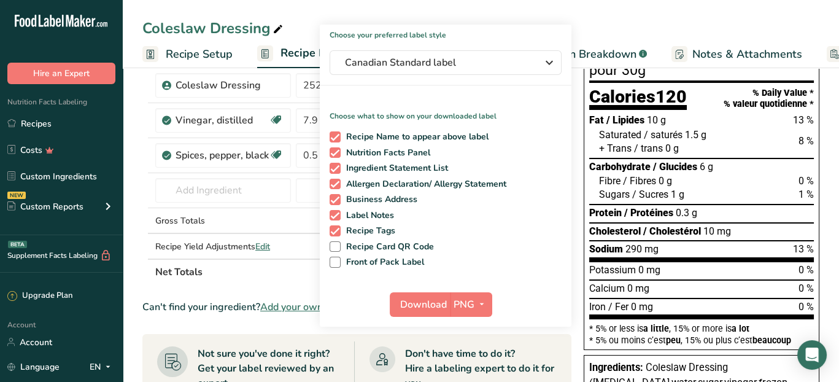
scroll to position [123, 0]
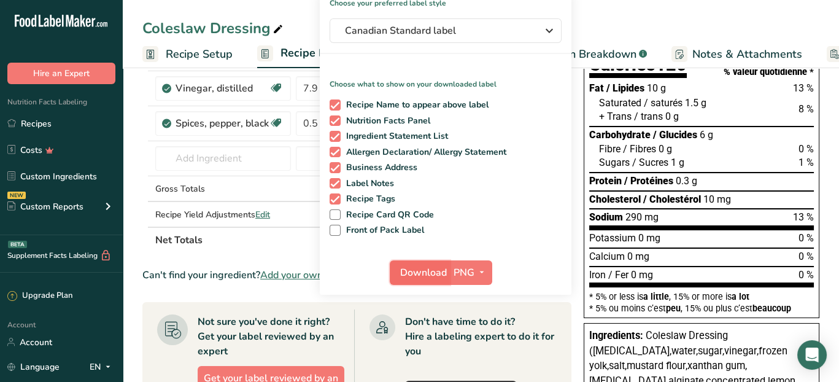
click at [433, 270] on span "Download" at bounding box center [423, 272] width 47 height 15
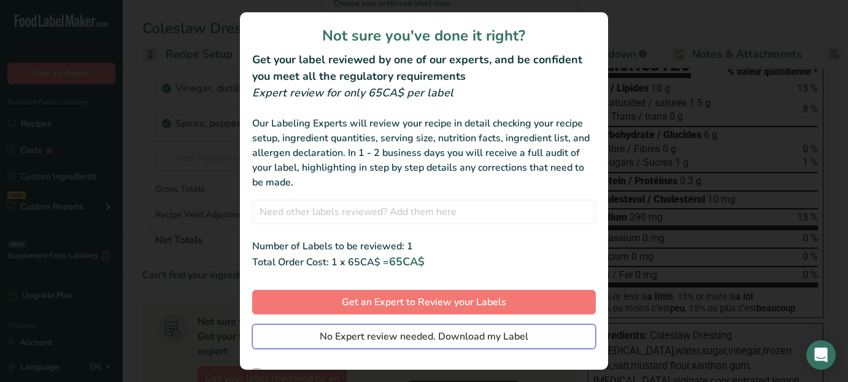
click at [416, 341] on span "No Expert review needed. Download my Label" at bounding box center [424, 336] width 209 height 15
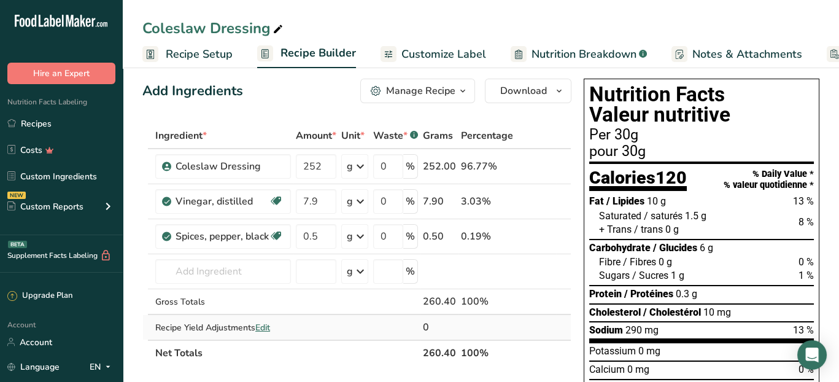
scroll to position [0, 0]
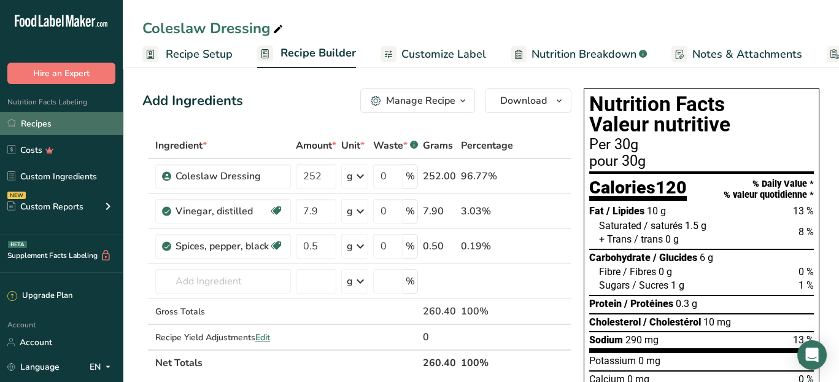
click at [64, 126] on link "Recipes" at bounding box center [61, 123] width 123 height 23
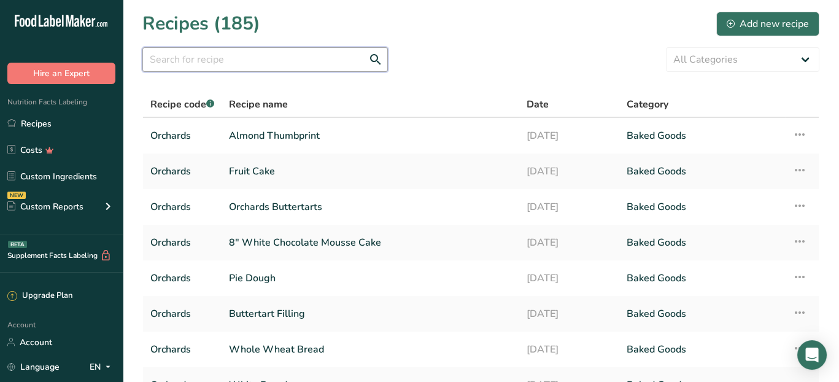
click at [182, 68] on input "text" at bounding box center [264, 59] width 245 height 25
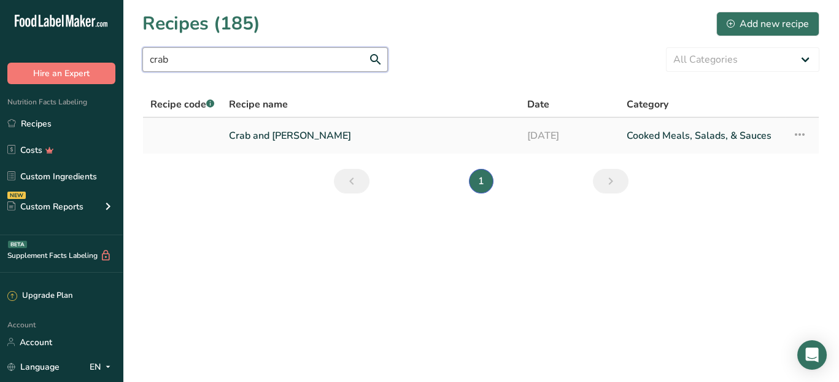
type input "crab"
click at [346, 136] on link "Crab and [PERSON_NAME]" at bounding box center [370, 136] width 283 height 26
click at [346, 135] on link "Crab and [PERSON_NAME]" at bounding box center [370, 136] width 283 height 26
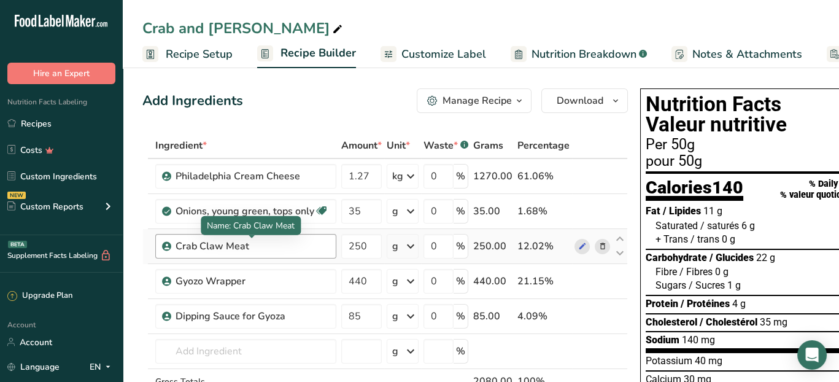
scroll to position [61, 0]
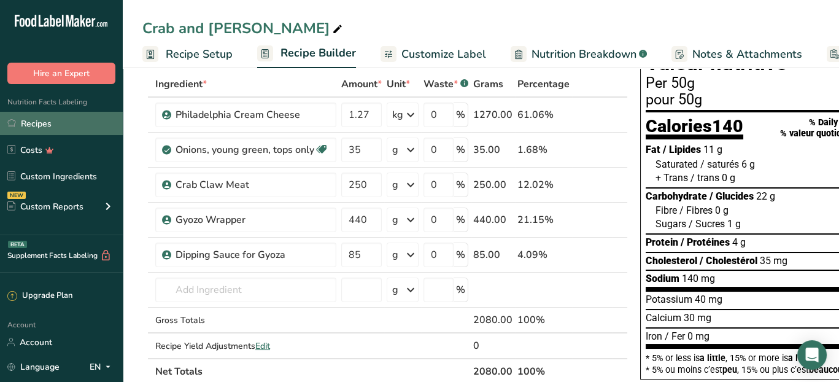
click at [45, 125] on link "Recipes" at bounding box center [61, 123] width 123 height 23
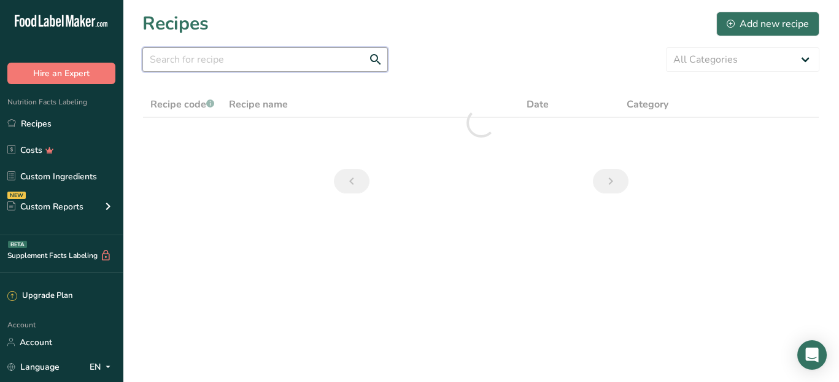
click at [180, 56] on input "text" at bounding box center [264, 59] width 245 height 25
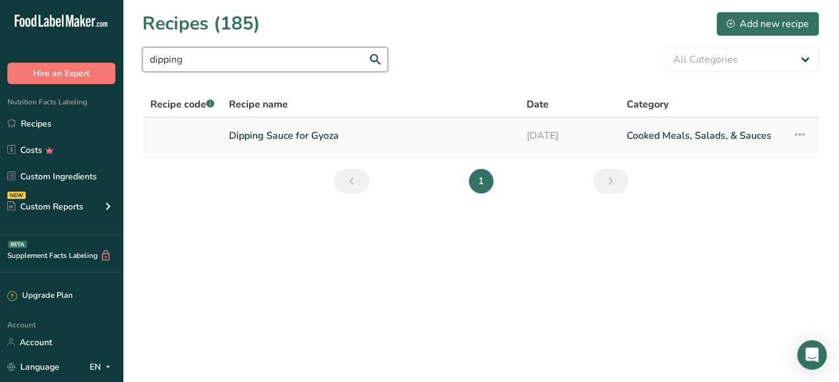
type input "dipping"
click at [271, 133] on link "Dipping Sauce for Gyoza" at bounding box center [370, 136] width 283 height 26
